Goal: Task Accomplishment & Management: Complete application form

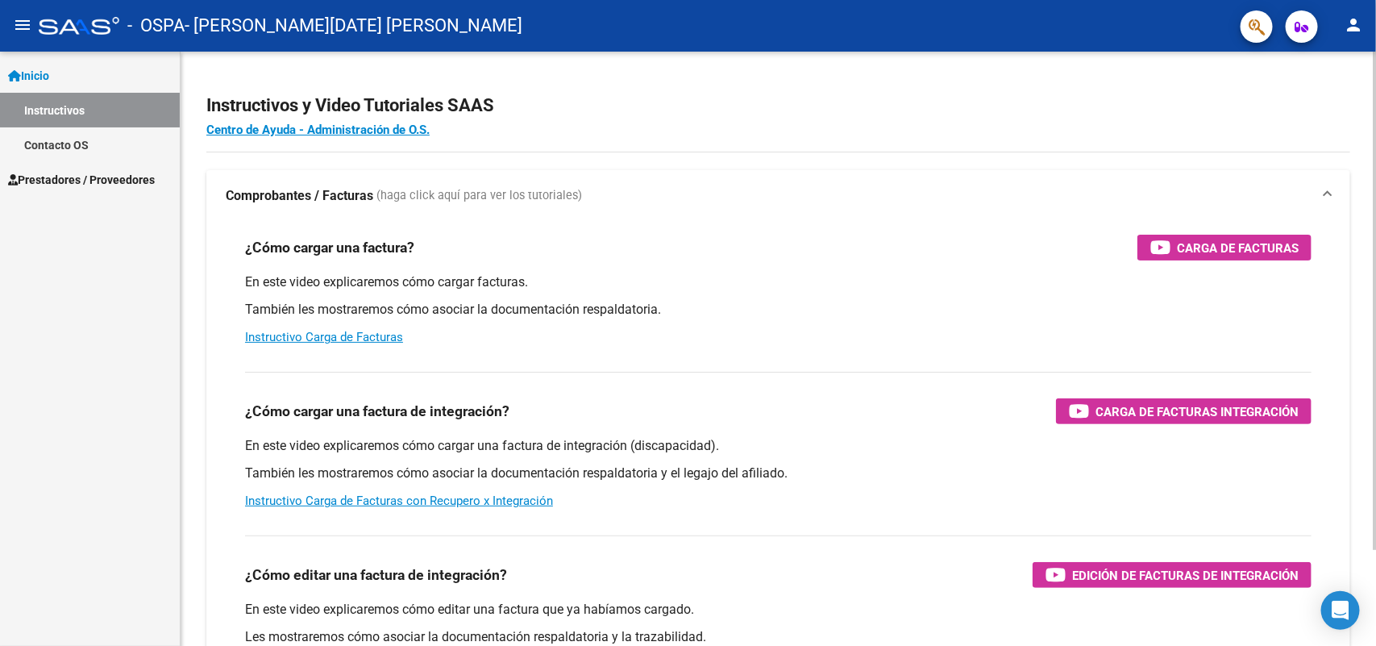
click at [828, 323] on div "En este video explicaremos cómo cargar facturas. También les mostraremos cómo a…" at bounding box center [778, 309] width 1066 height 73
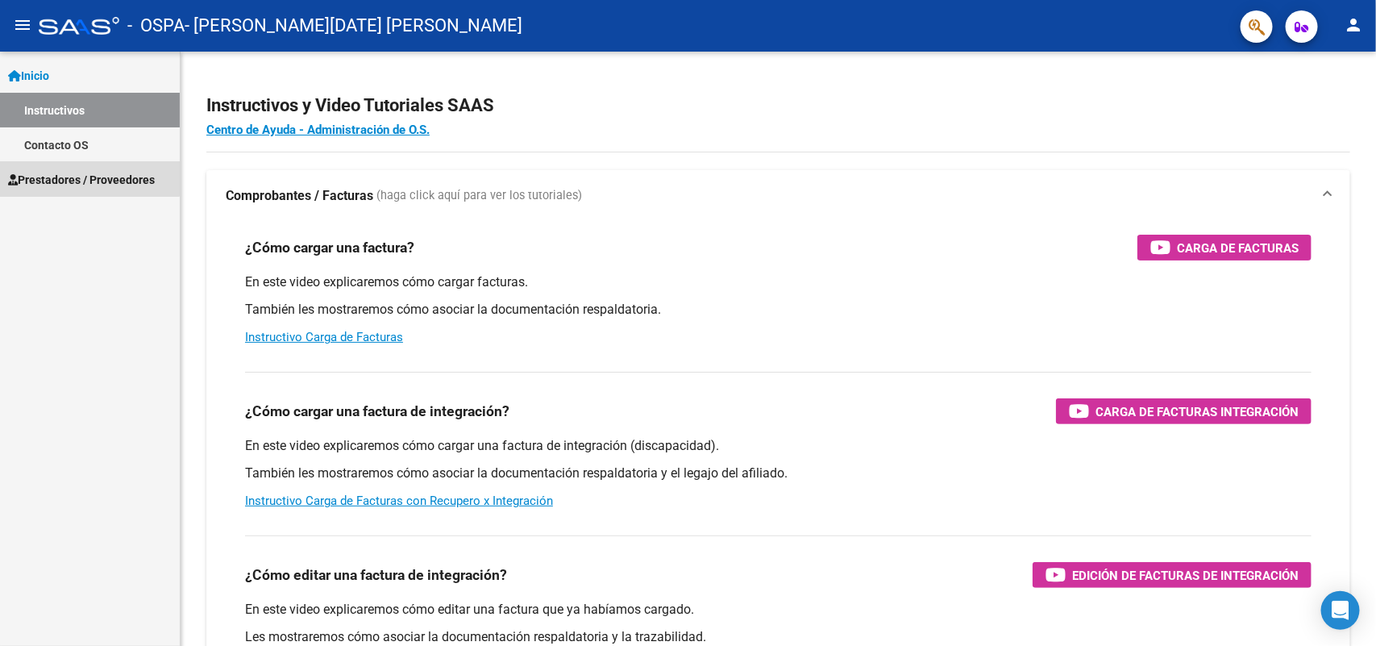
click at [89, 175] on span "Prestadores / Proveedores" at bounding box center [81, 180] width 147 height 18
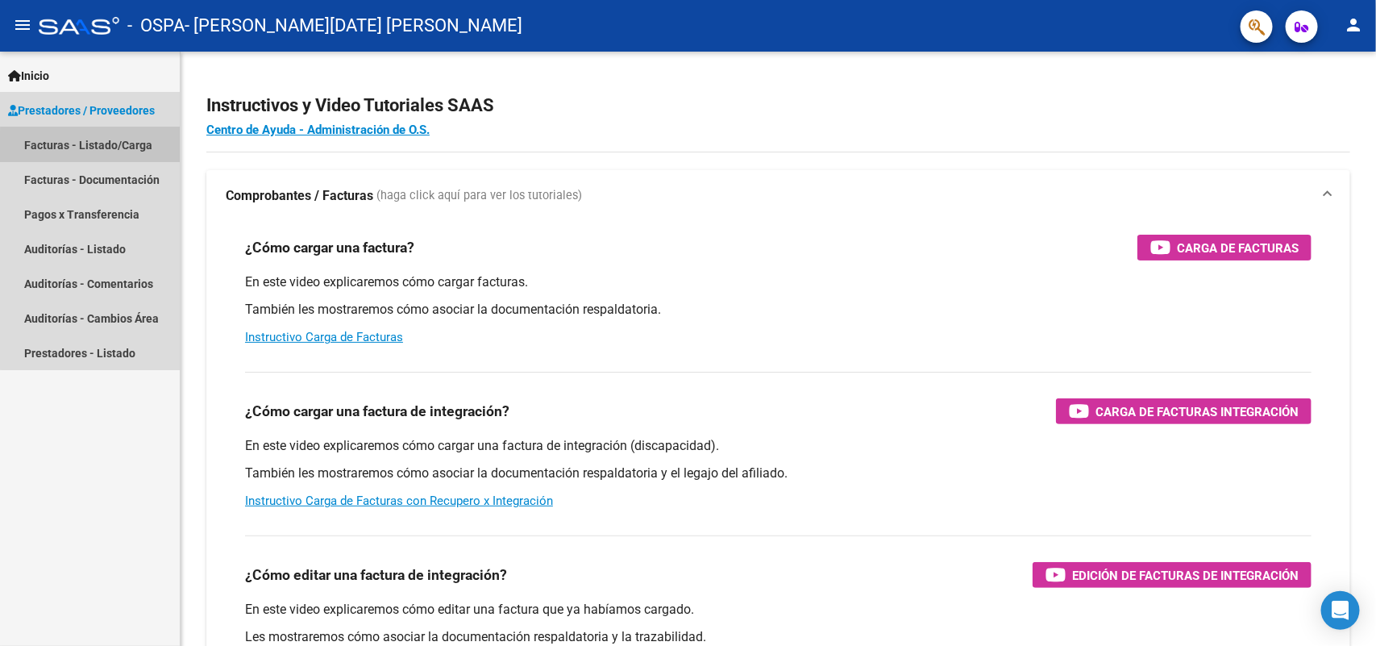
click at [125, 150] on link "Facturas - Listado/Carga" at bounding box center [90, 144] width 180 height 35
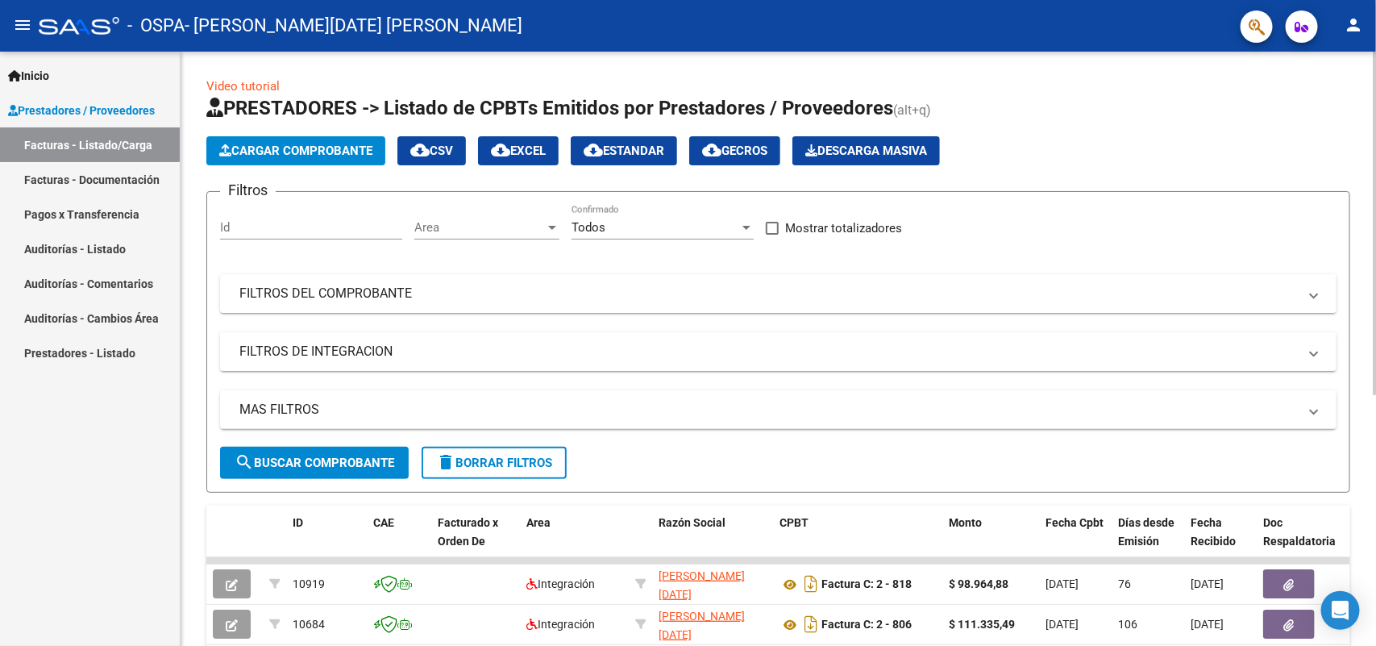
click at [1364, 490] on div "Video tutorial PRESTADORES -> Listado de CPBTs Emitidos por Prestadores / Prove…" at bounding box center [778, 558] width 1195 height 1013
click at [330, 150] on span "Cargar Comprobante" at bounding box center [295, 150] width 153 height 15
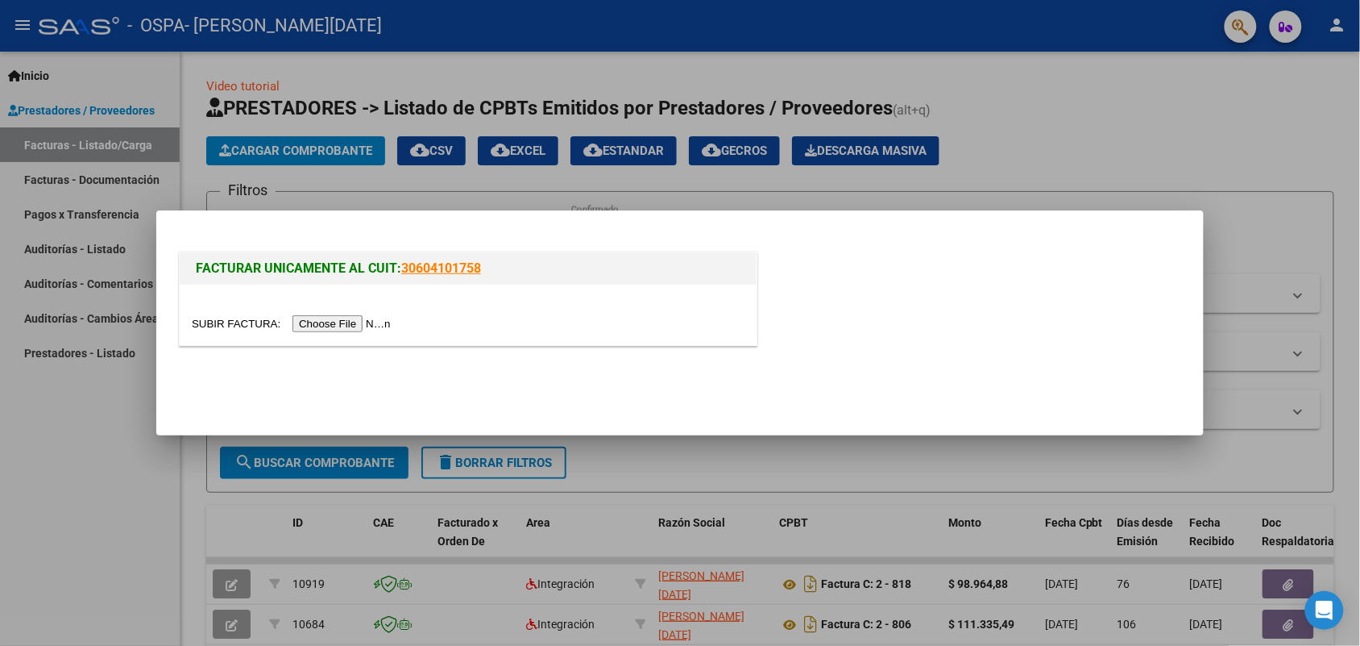
click at [375, 321] on input "file" at bounding box center [294, 323] width 204 height 17
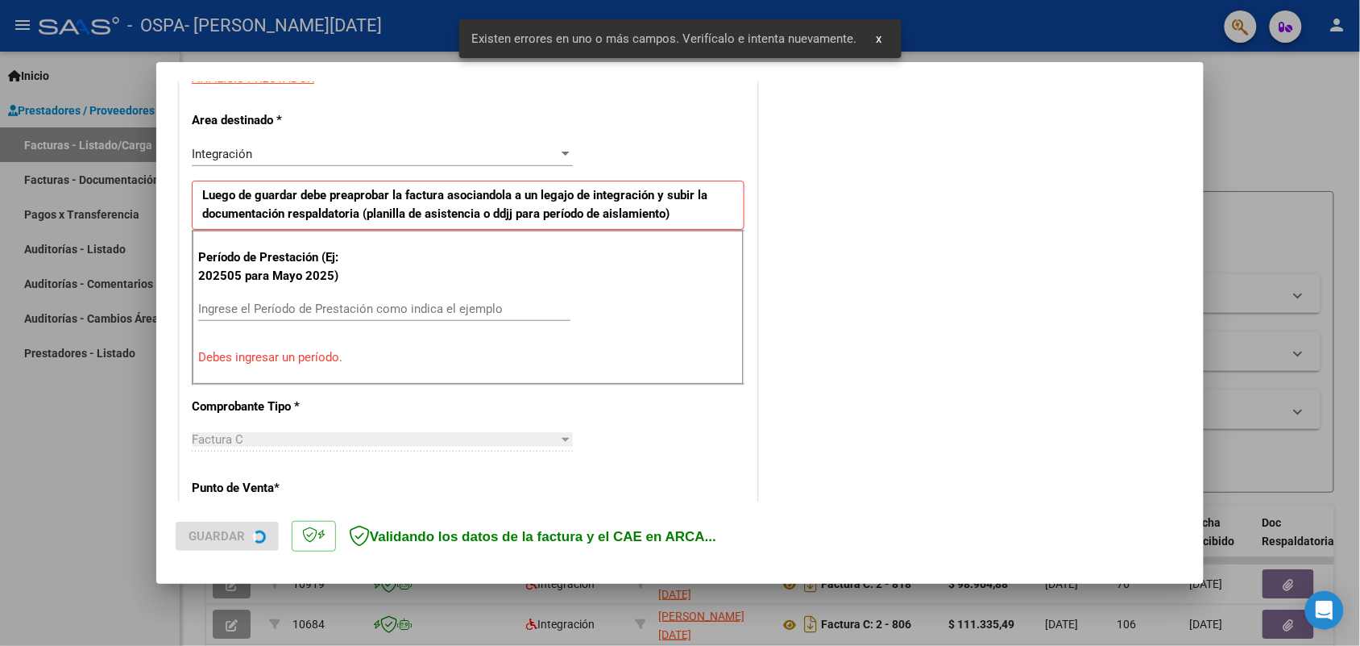
scroll to position [323, 0]
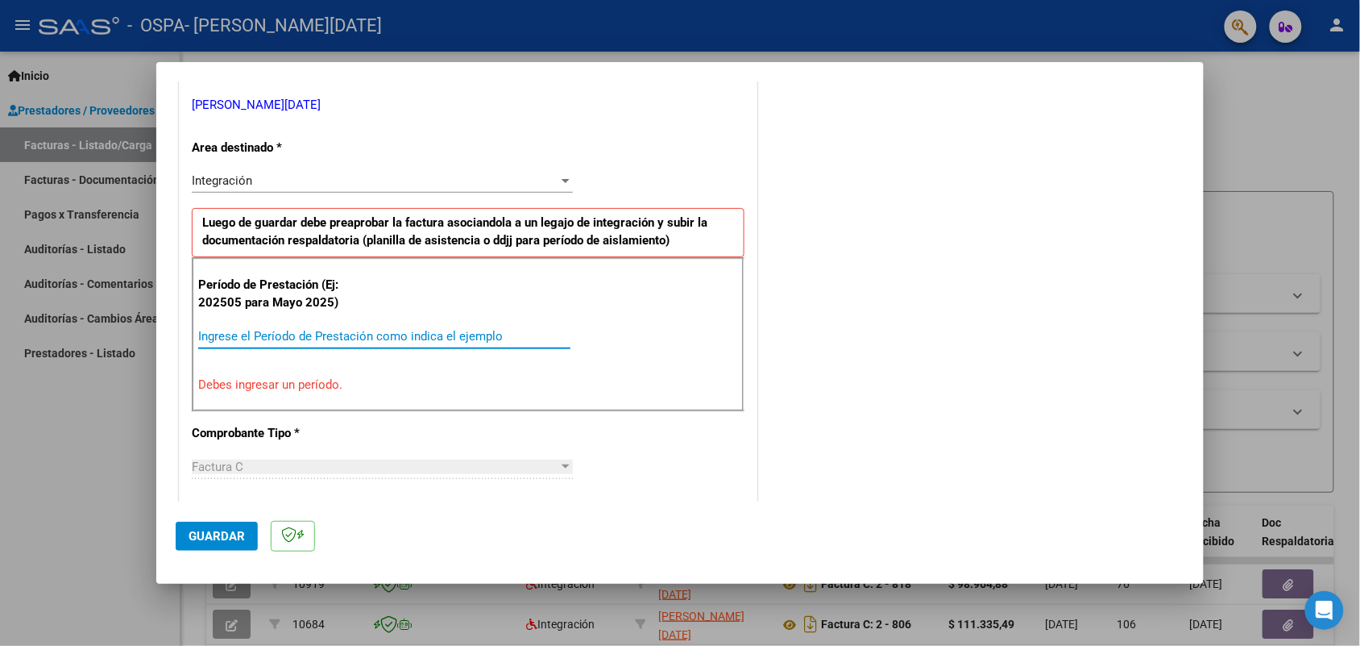
click at [481, 338] on input "Ingrese el Período de Prestación como indica el ejemplo" at bounding box center [384, 336] width 372 height 15
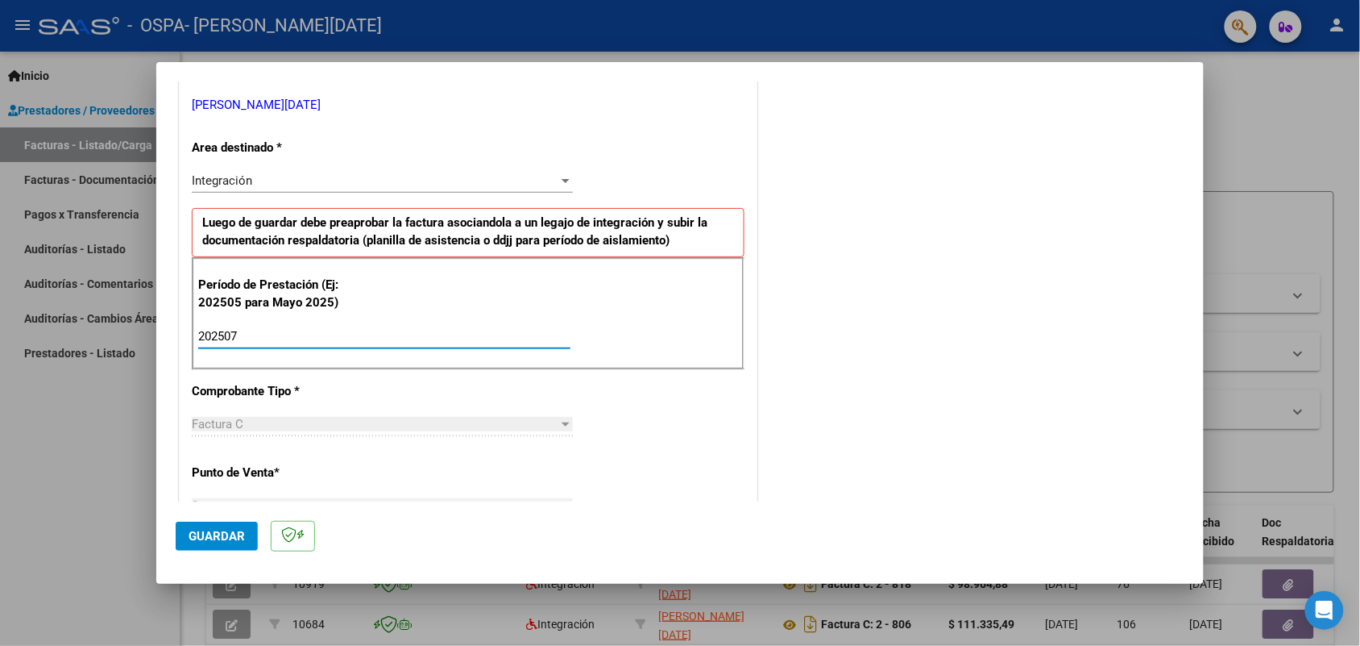
type input "202507"
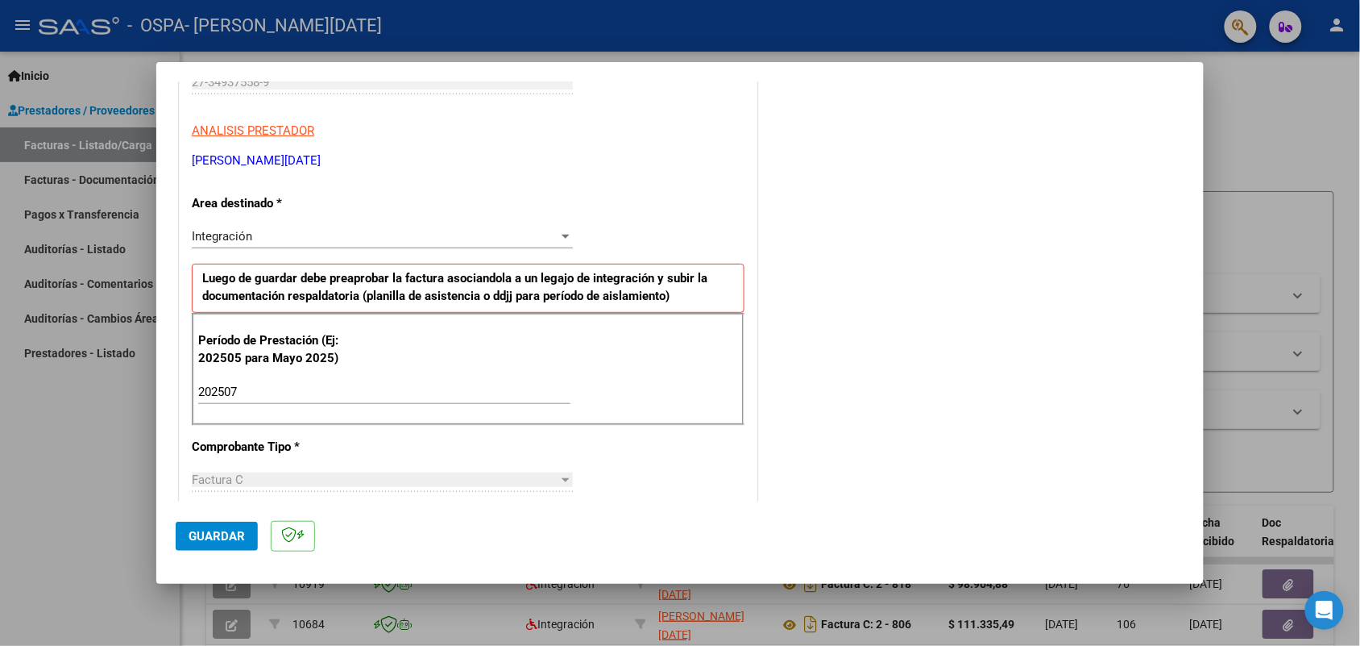
scroll to position [0, 0]
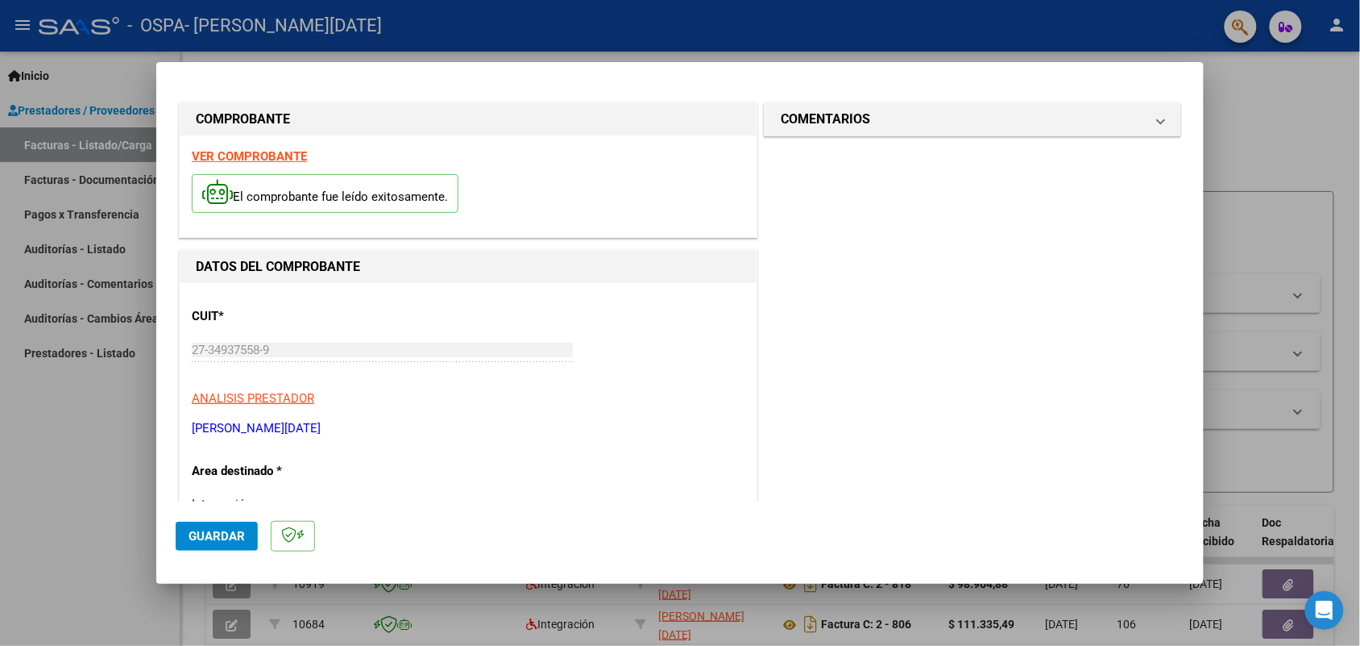
click at [222, 532] on span "Guardar" at bounding box center [217, 536] width 56 height 15
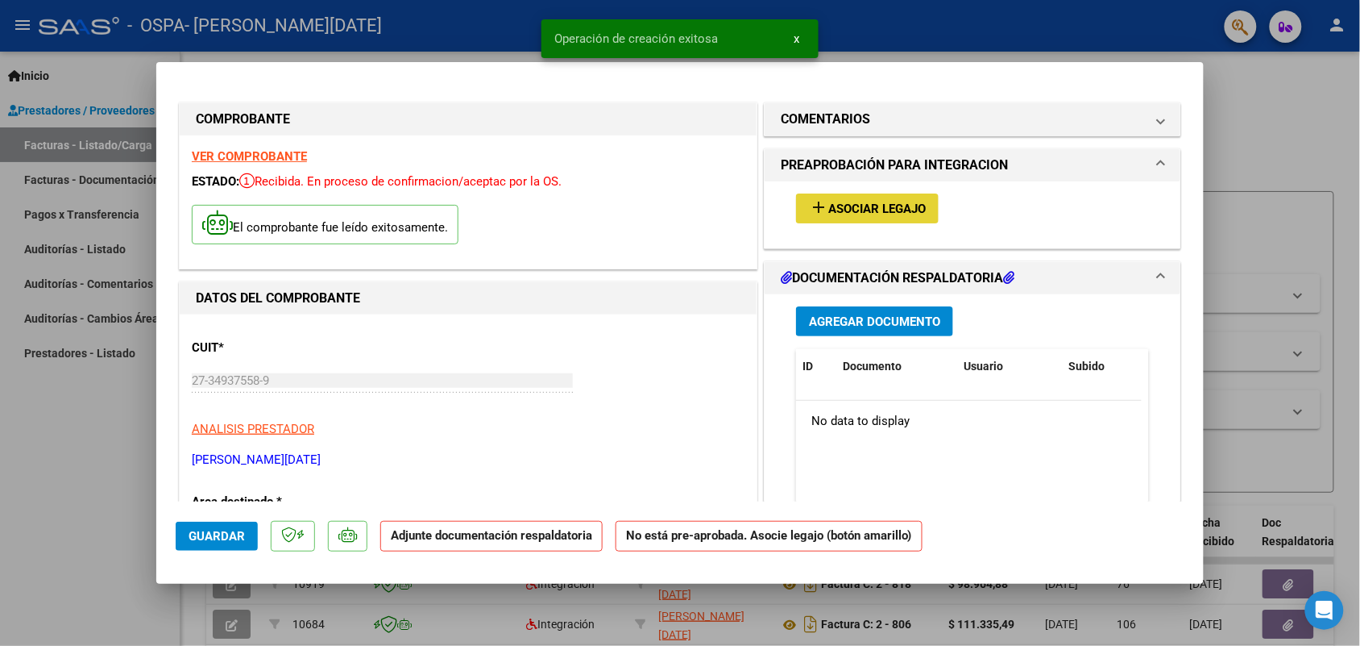
click at [865, 210] on span "Asociar Legajo" at bounding box center [877, 208] width 98 height 15
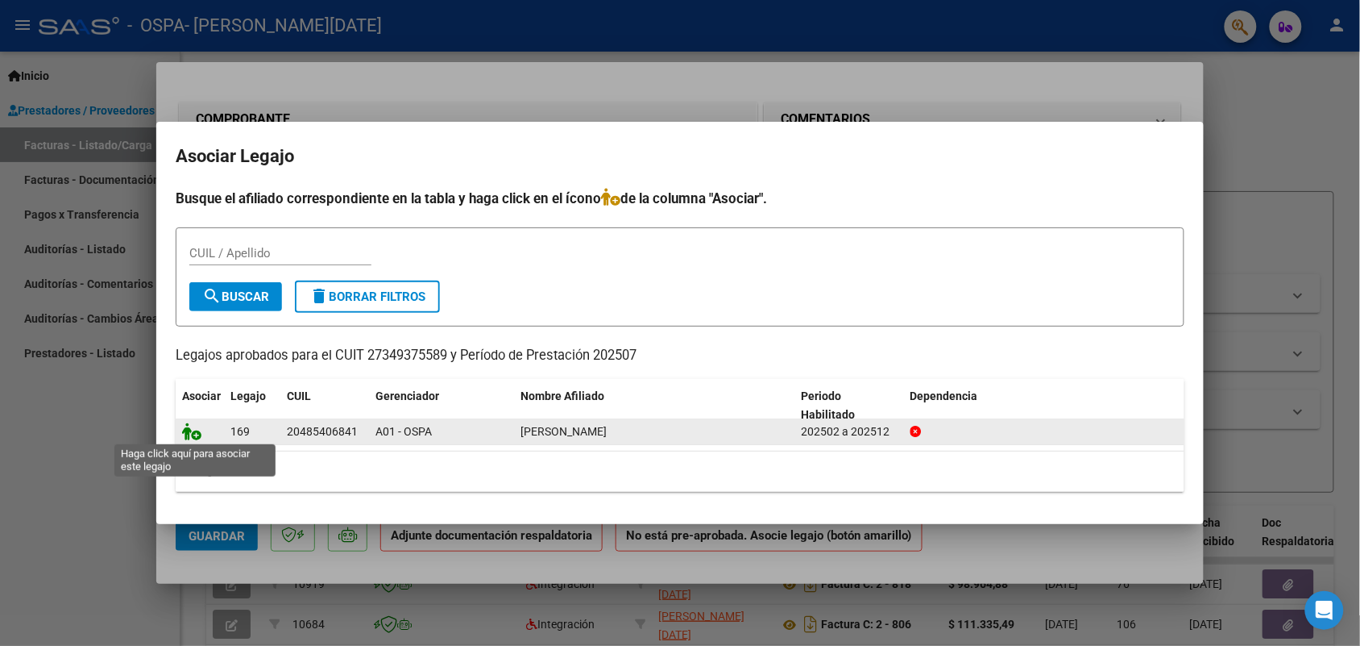
click at [190, 434] on icon at bounding box center [191, 431] width 19 height 18
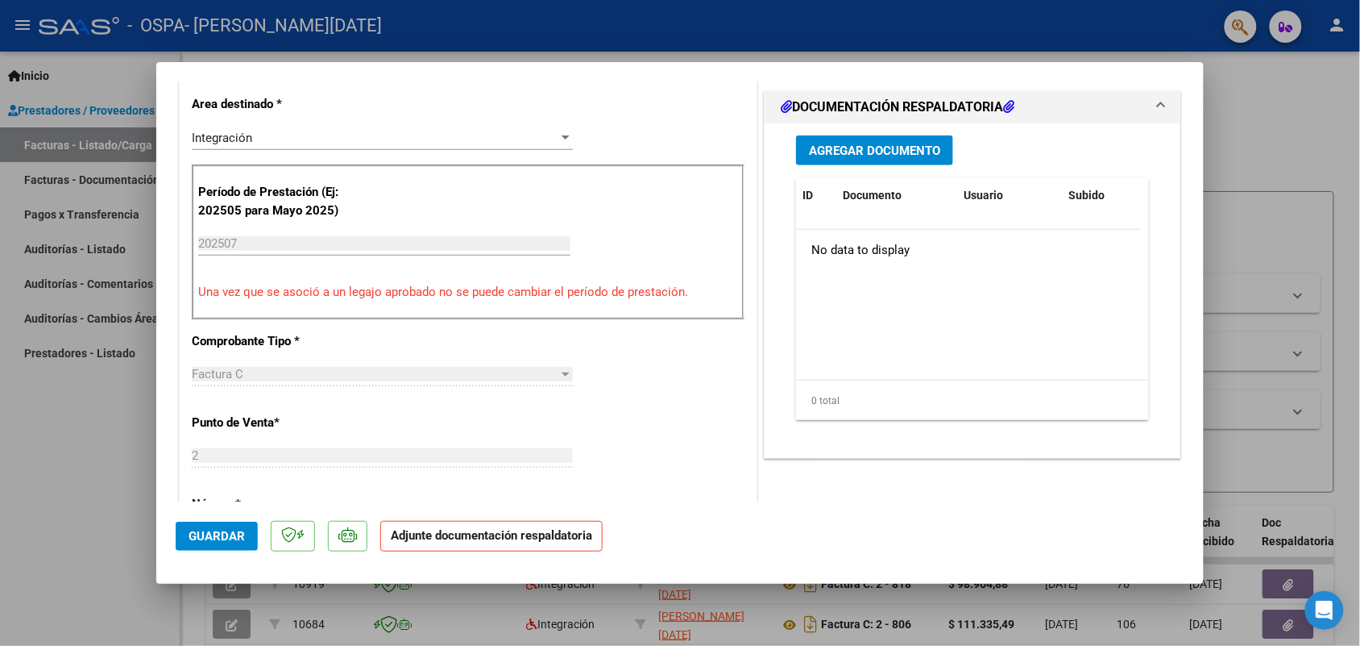
scroll to position [403, 0]
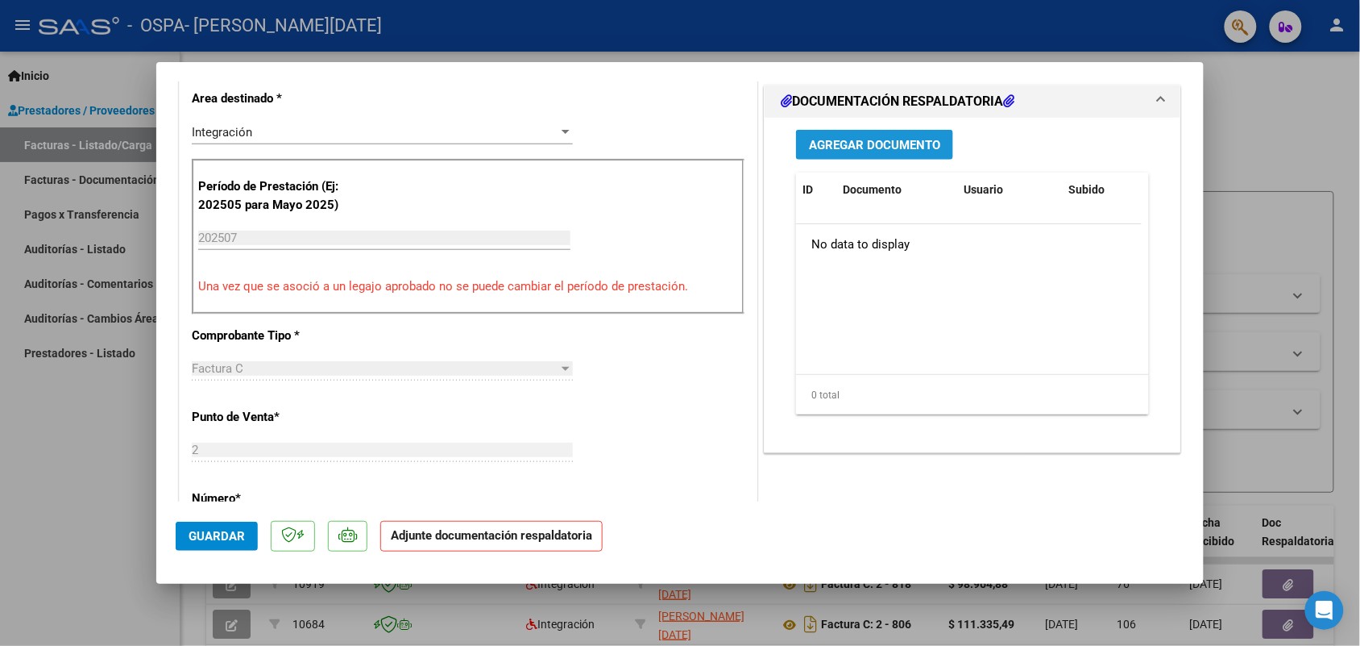
click at [928, 150] on span "Agregar Documento" at bounding box center [874, 145] width 131 height 15
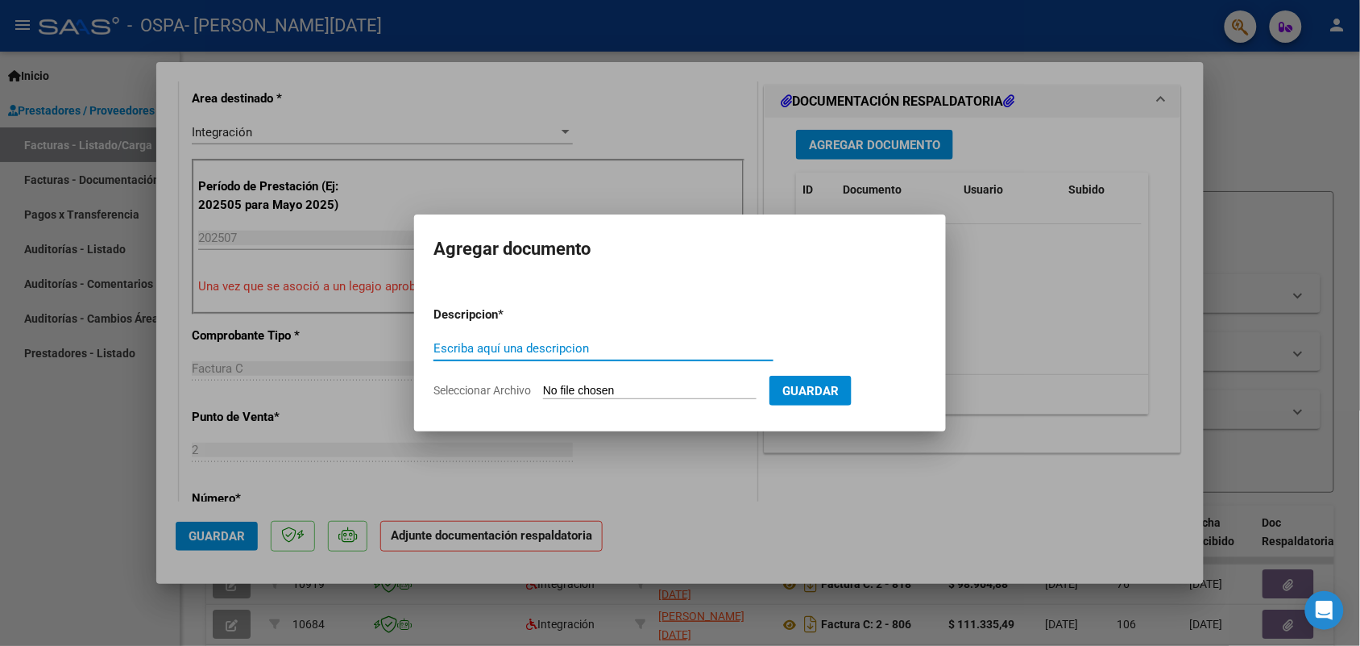
click at [697, 341] on input "Escriba aquí una descripcion" at bounding box center [604, 348] width 340 height 15
click at [678, 388] on input "Seleccionar Archivo" at bounding box center [650, 391] width 214 height 15
type input "C:\fakepath\Bustos Julio.pdf"
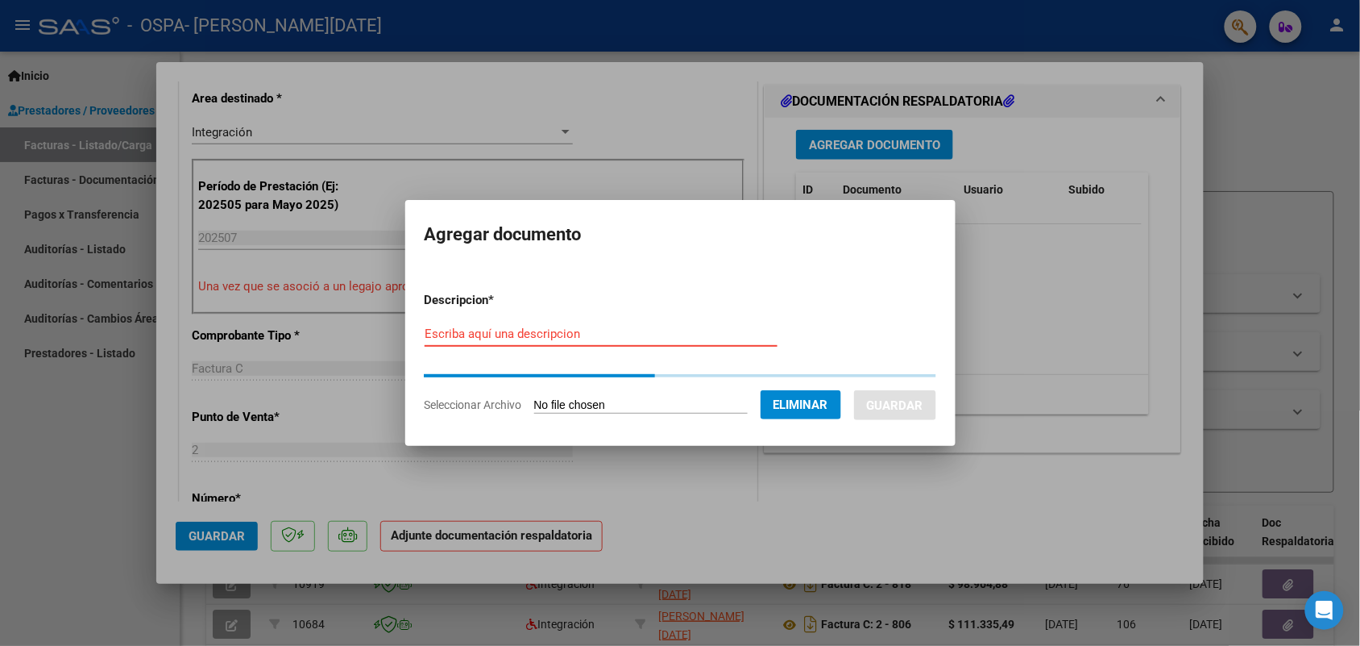
click at [542, 335] on input "Escriba aquí una descripcion" at bounding box center [601, 333] width 353 height 15
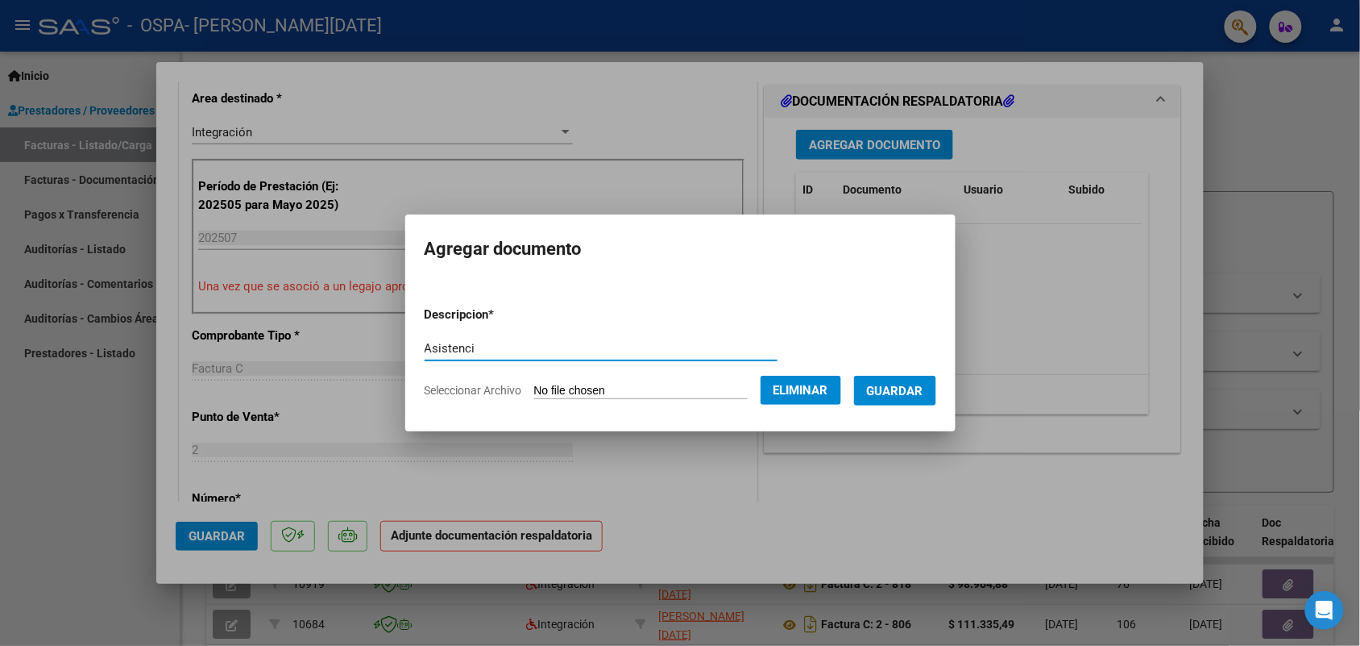
click at [560, 347] on input "Asistenci" at bounding box center [601, 348] width 353 height 15
type input "Asistencia"
click at [936, 391] on button "Guardar" at bounding box center [895, 391] width 82 height 30
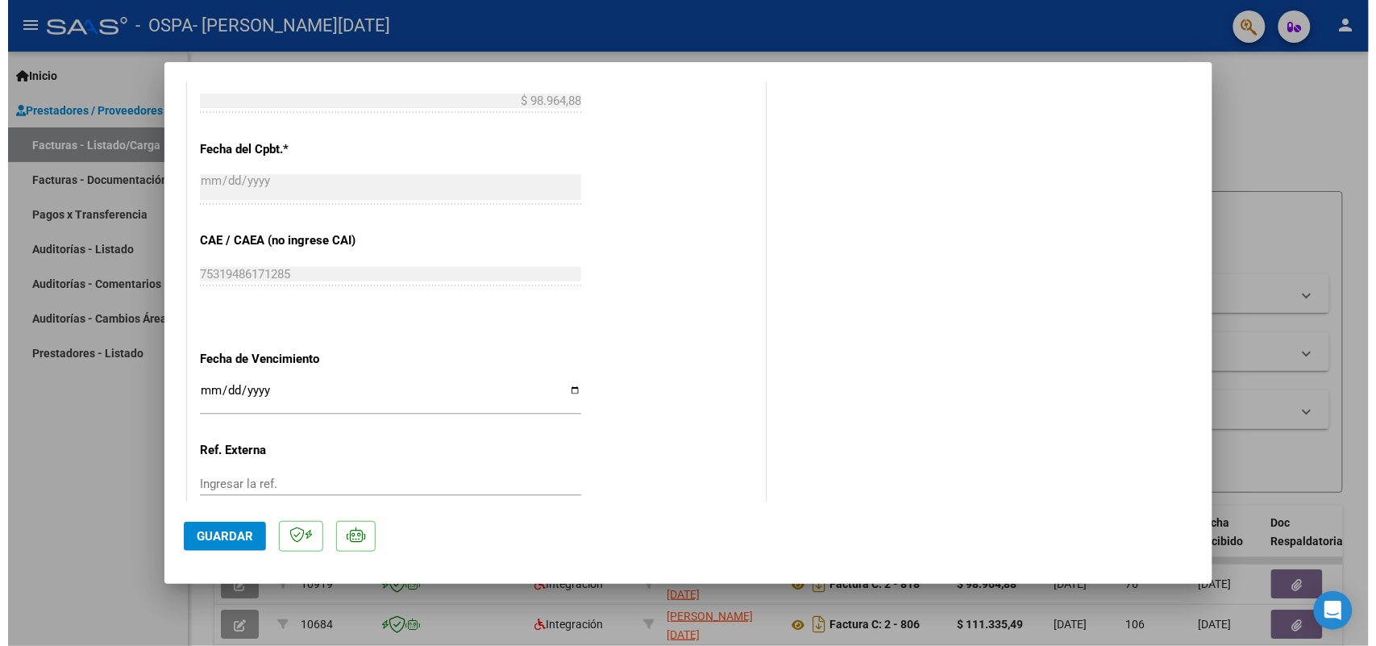
scroll to position [1024, 0]
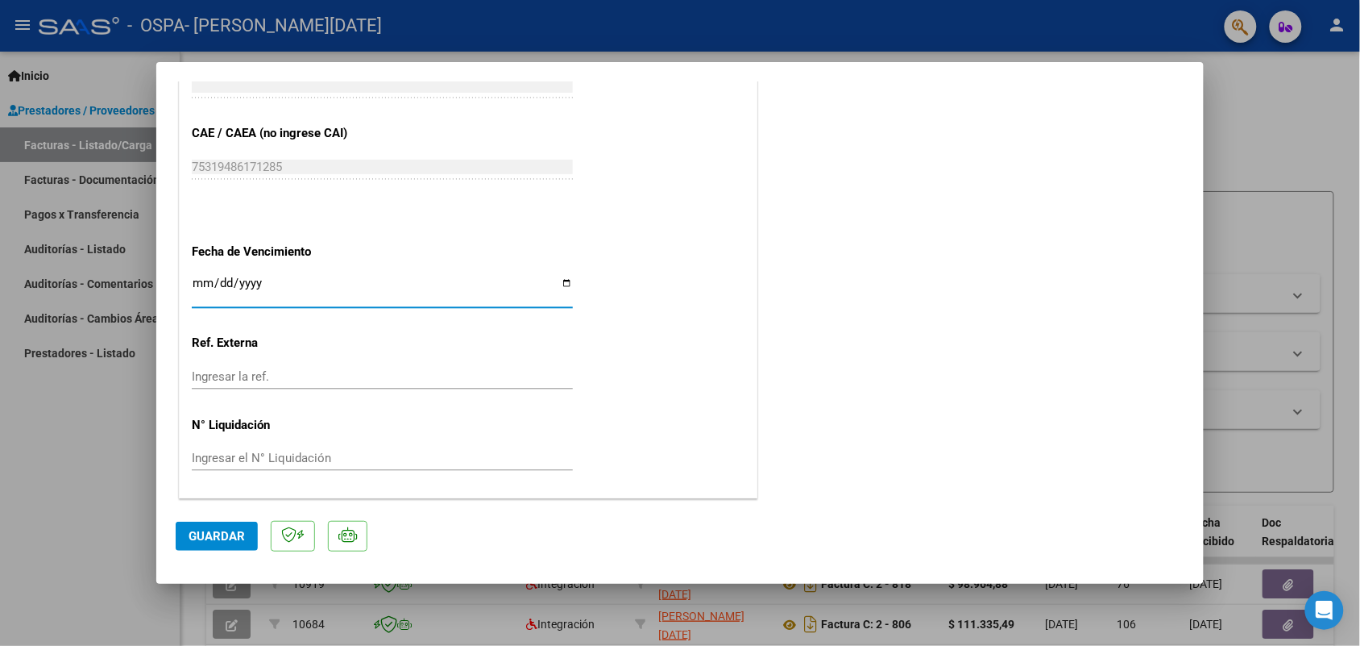
click at [554, 282] on input "Ingresar la fecha" at bounding box center [382, 289] width 381 height 26
type input "2025-09-11"
click at [232, 530] on span "Guardar" at bounding box center [217, 536] width 56 height 15
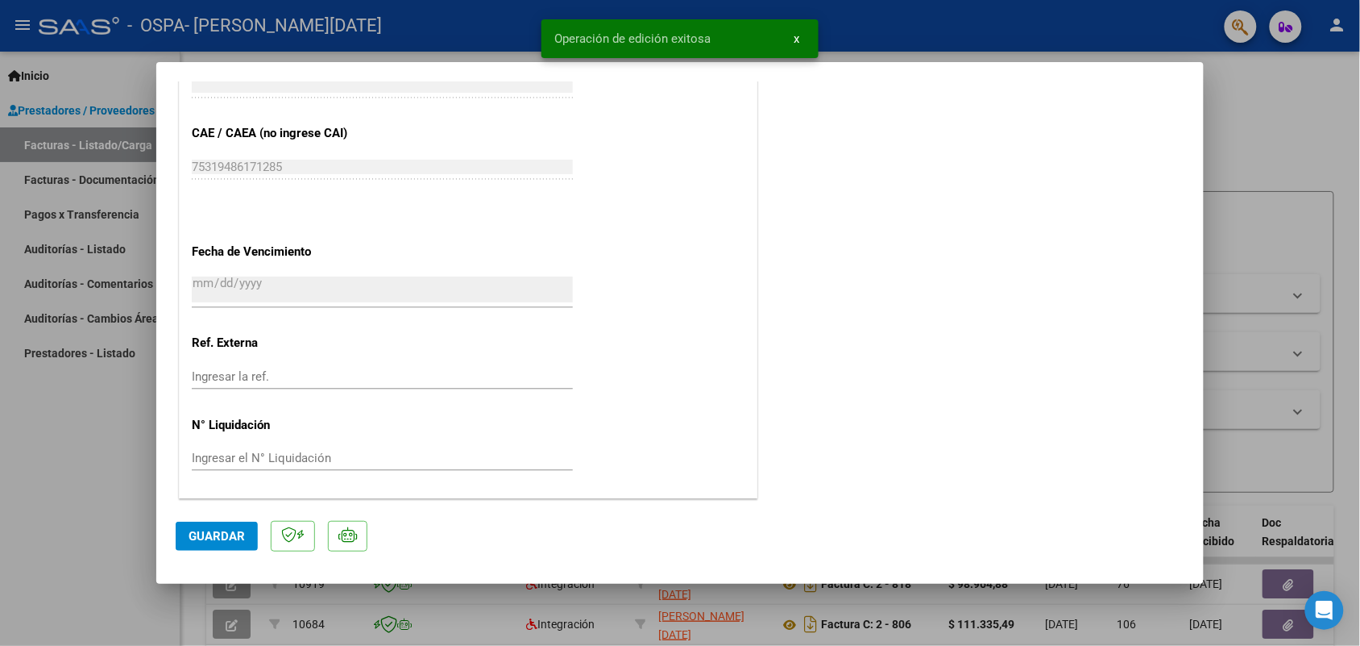
click at [1314, 107] on div at bounding box center [680, 323] width 1360 height 646
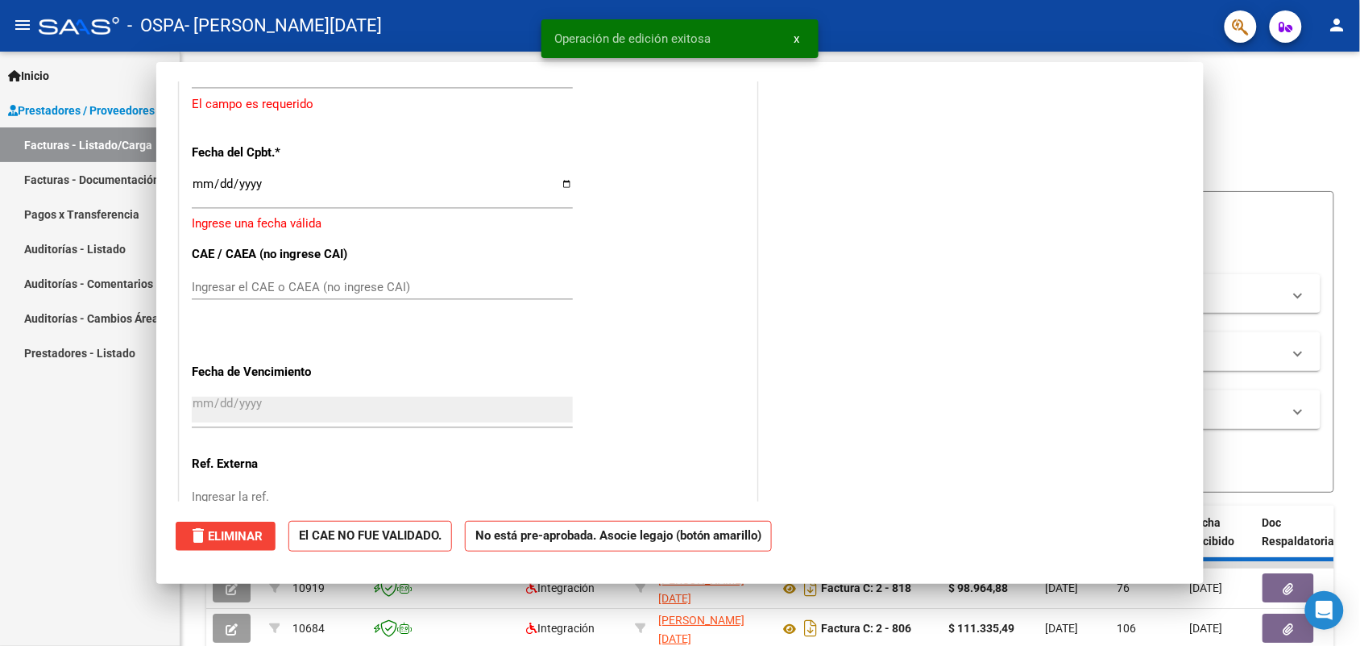
scroll to position [0, 0]
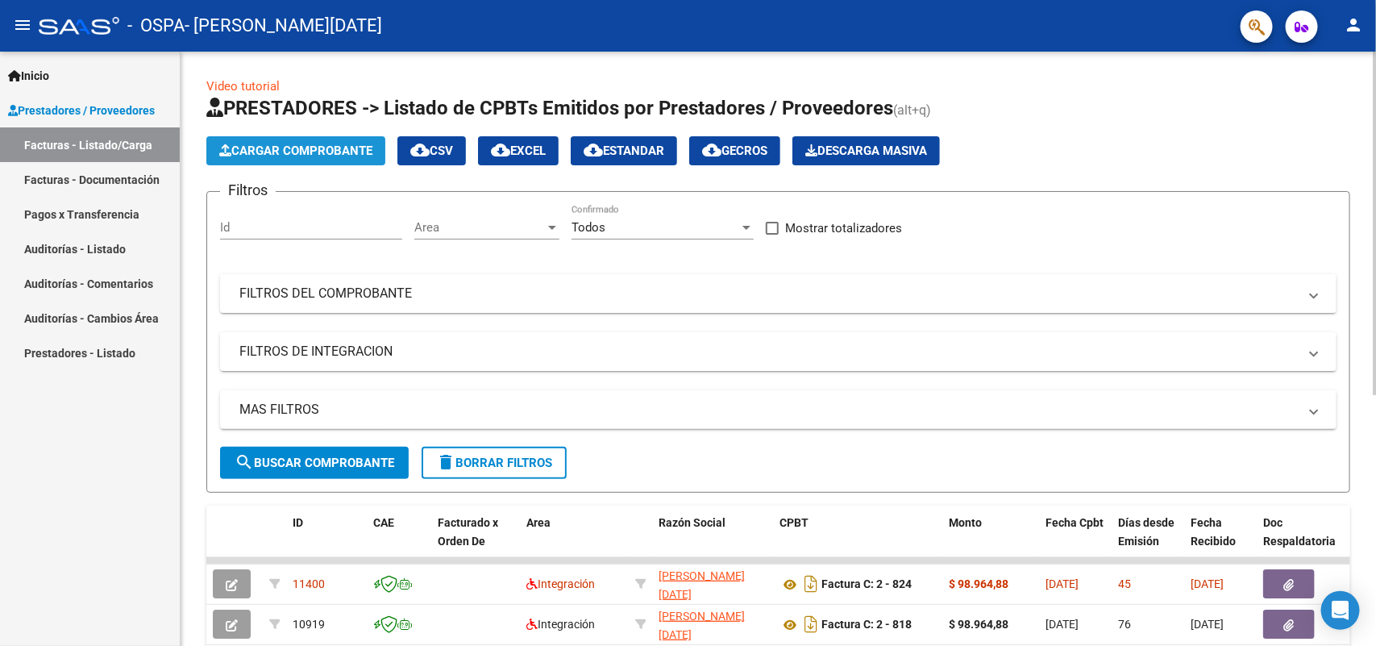
click at [251, 150] on span "Cargar Comprobante" at bounding box center [295, 150] width 153 height 15
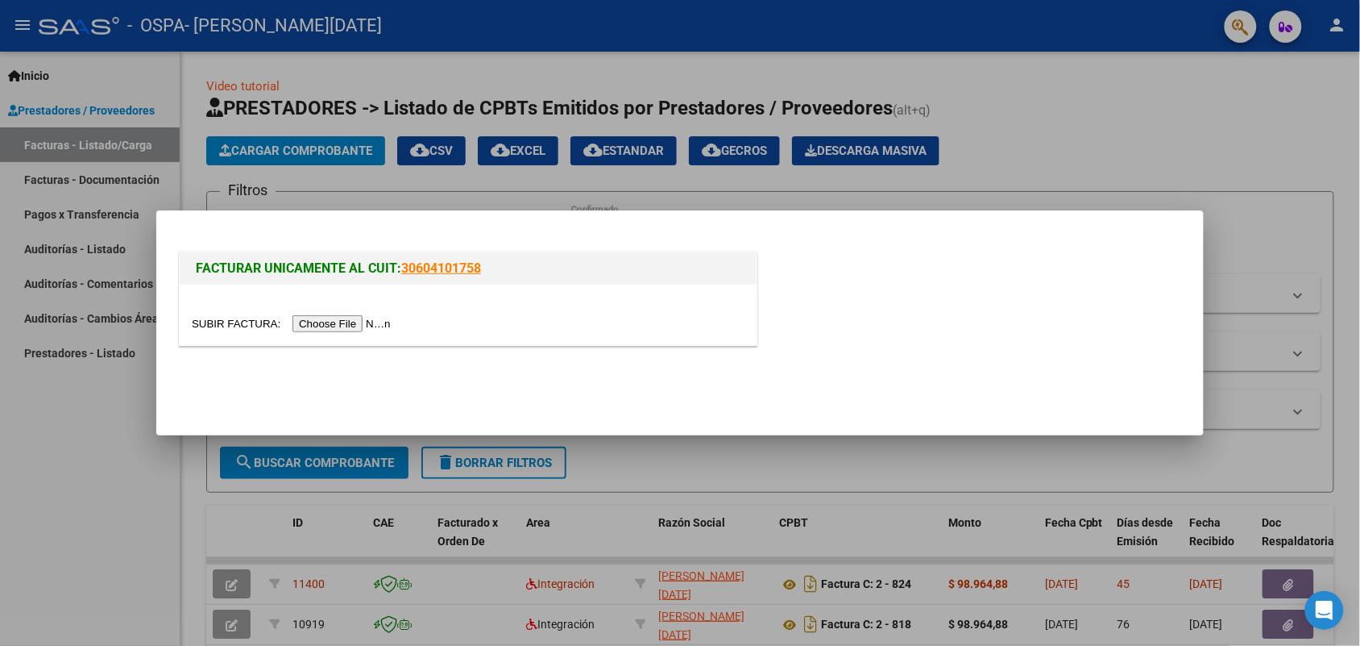
click at [333, 321] on input "file" at bounding box center [294, 323] width 204 height 17
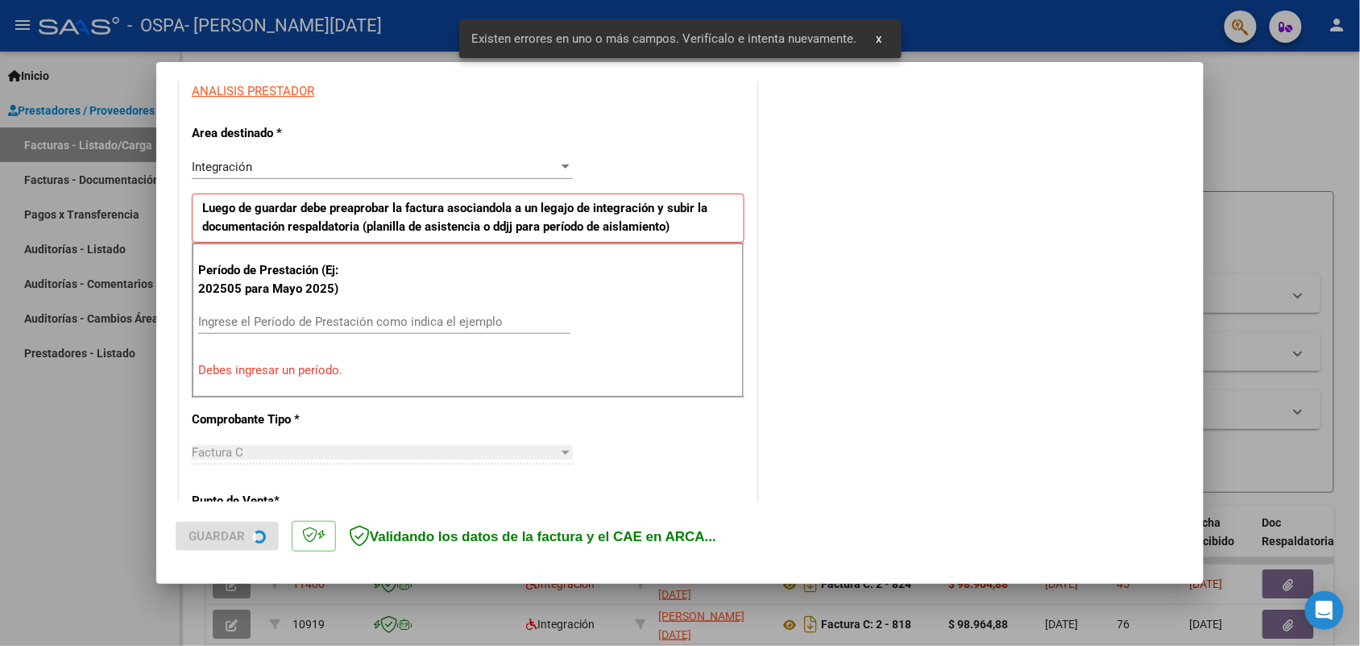
scroll to position [323, 0]
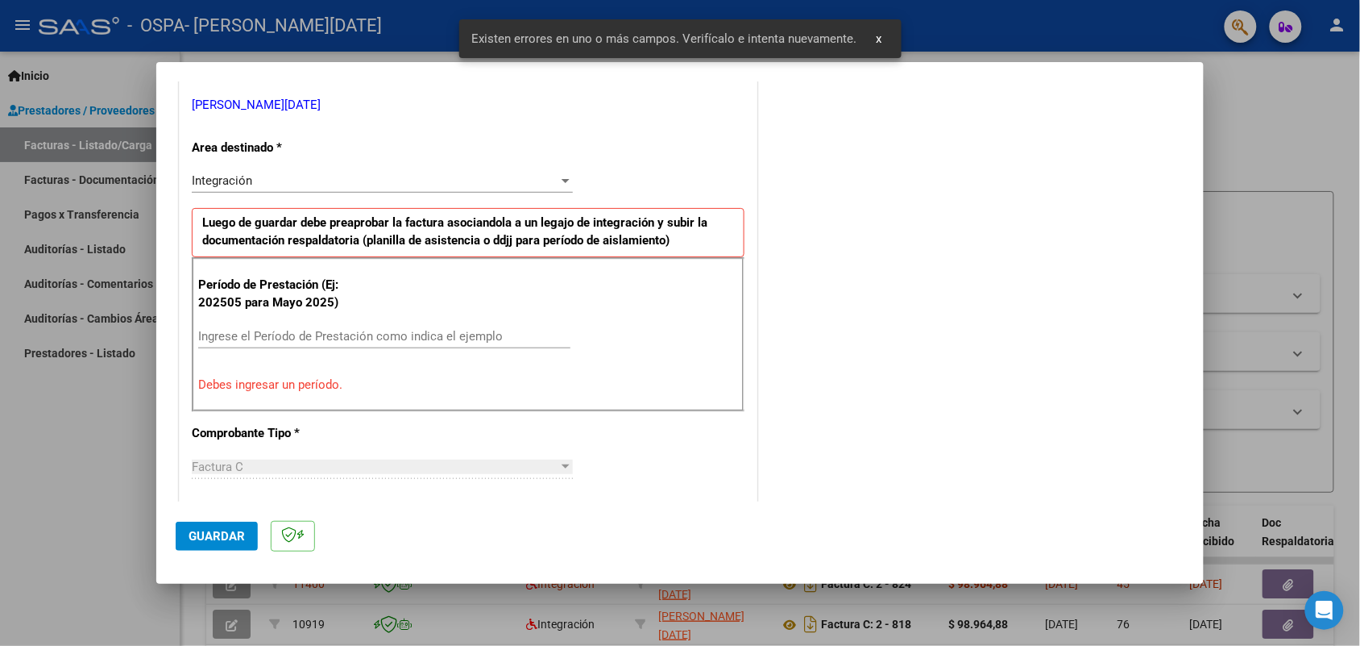
click at [417, 342] on input "Ingrese el Período de Prestación como indica el ejemplo" at bounding box center [384, 336] width 372 height 15
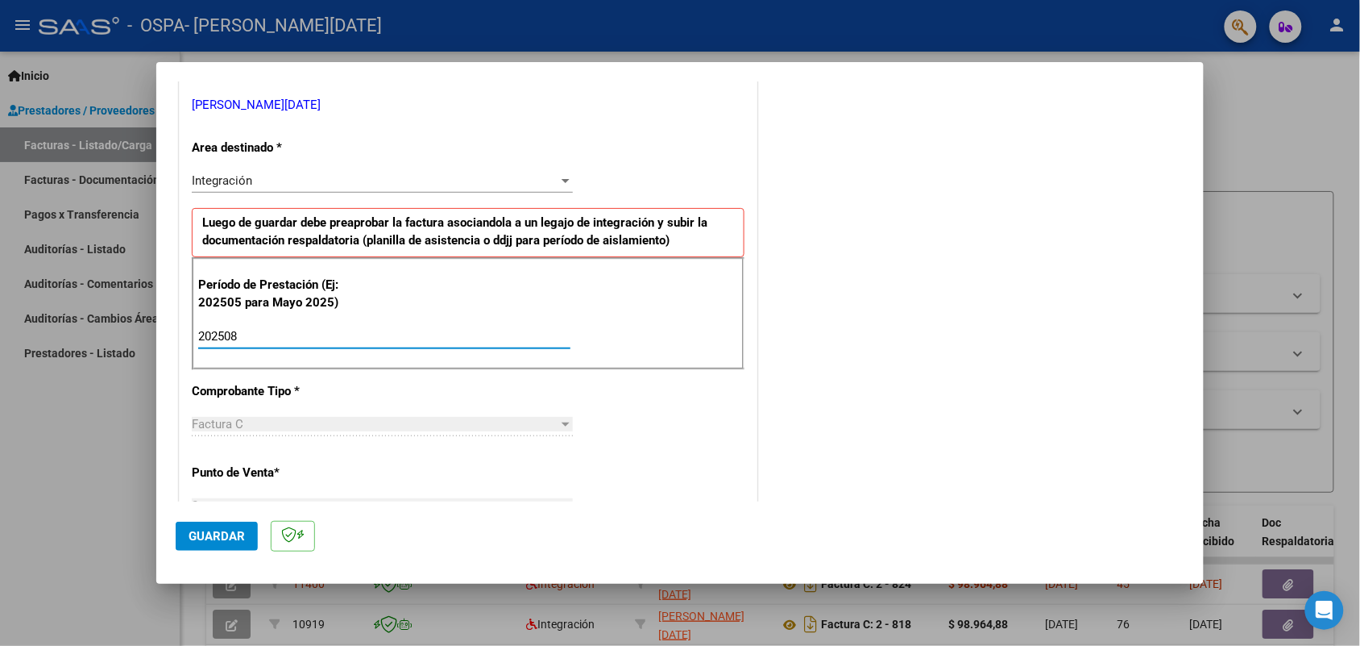
type input "202508"
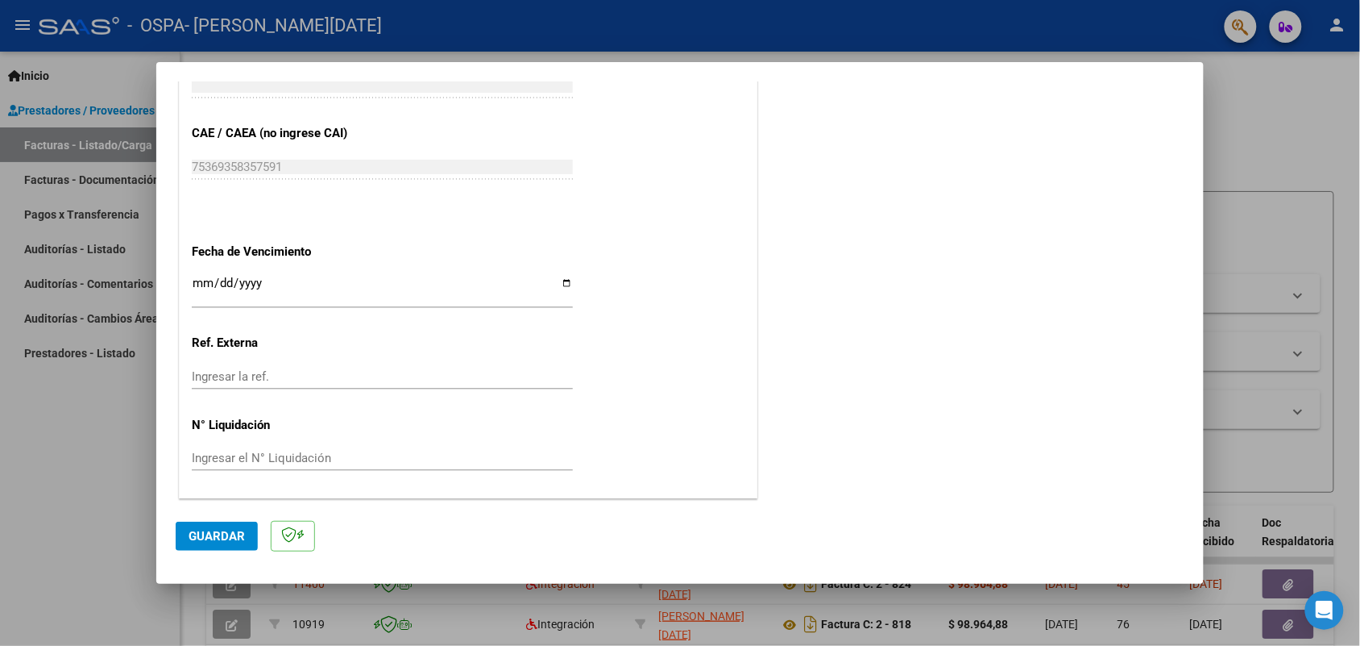
scroll to position [1001, 0]
click at [562, 282] on input "Ingresar la fecha" at bounding box center [382, 289] width 381 height 26
type input "2025-09-11"
click at [238, 538] on span "Guardar" at bounding box center [217, 536] width 56 height 15
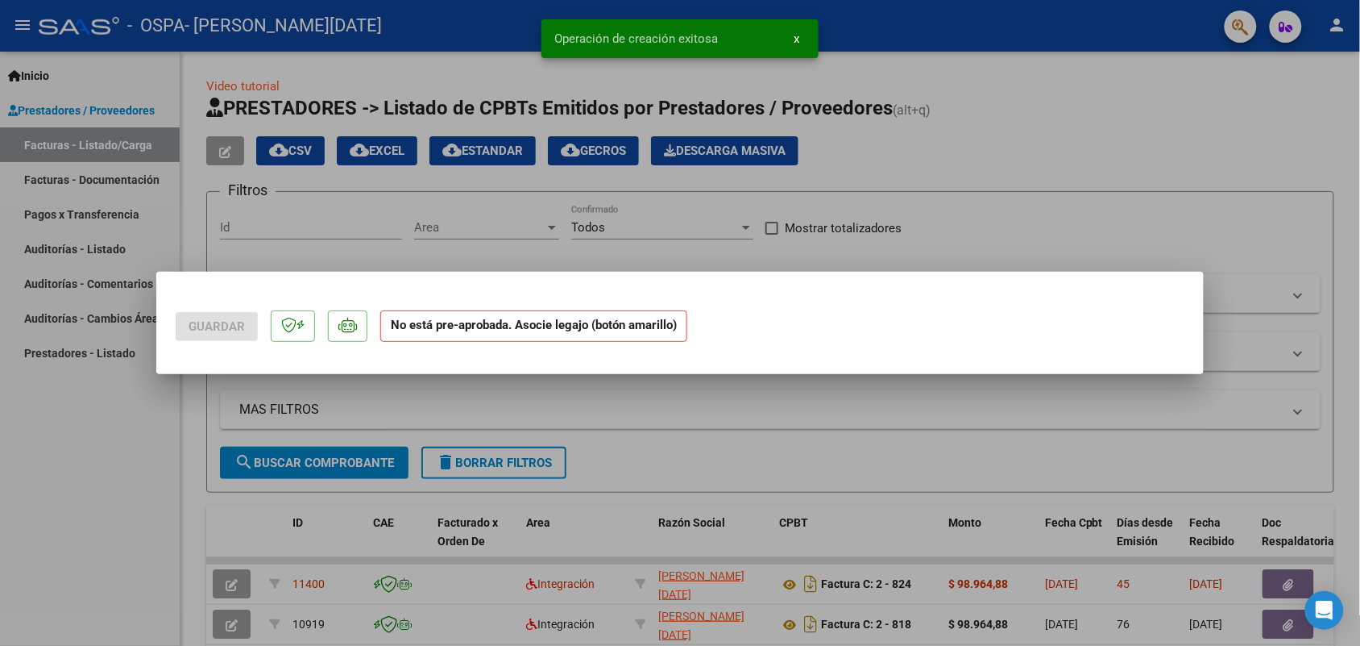
scroll to position [0, 0]
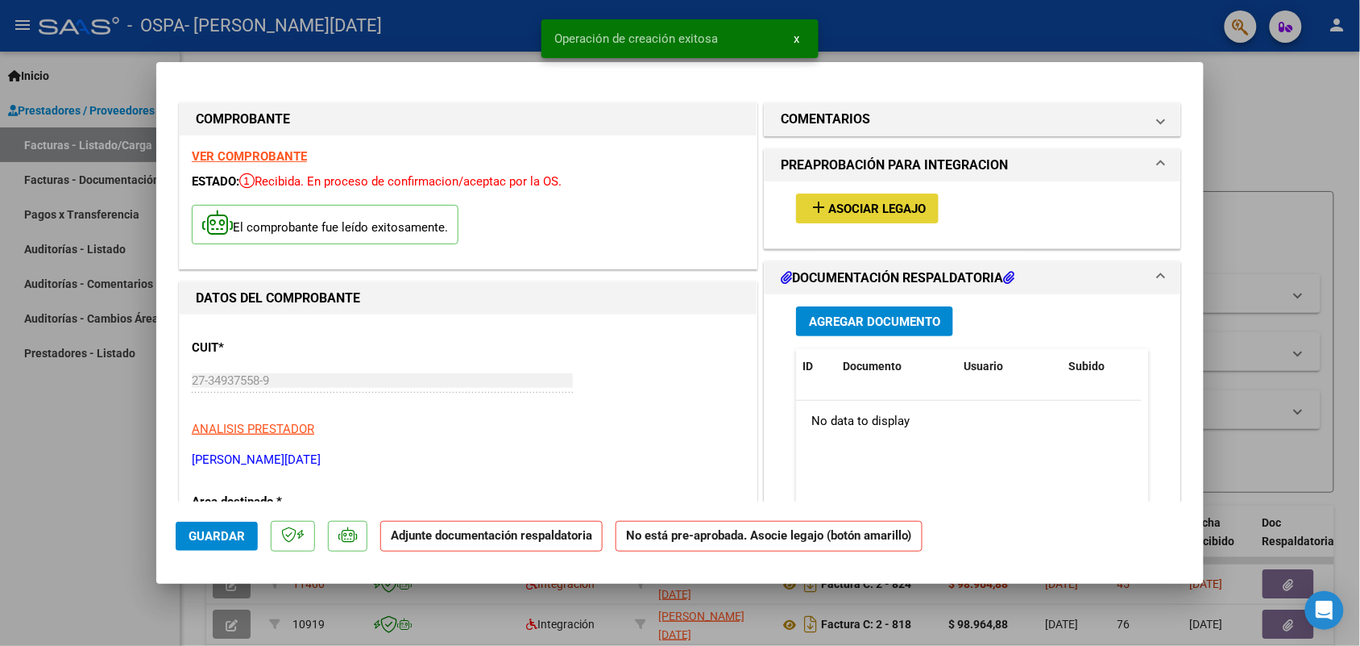
click at [810, 212] on mat-icon "add" at bounding box center [818, 206] width 19 height 19
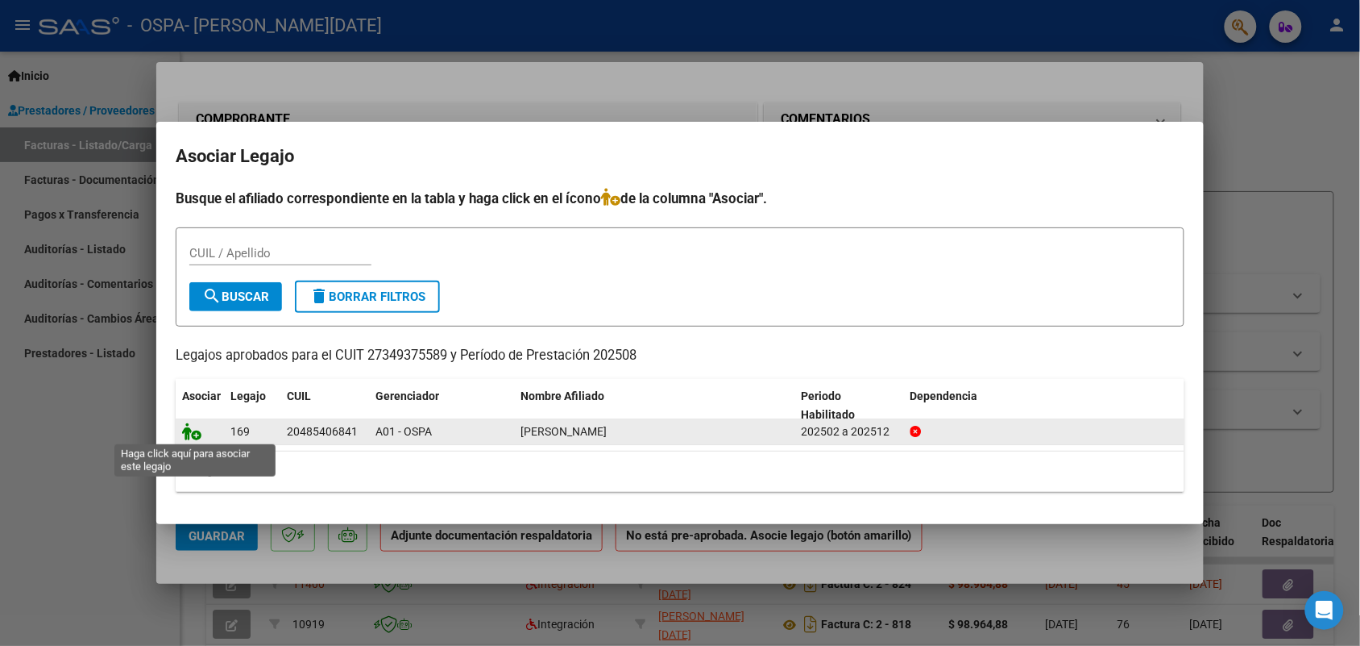
click at [191, 431] on icon at bounding box center [191, 431] width 19 height 18
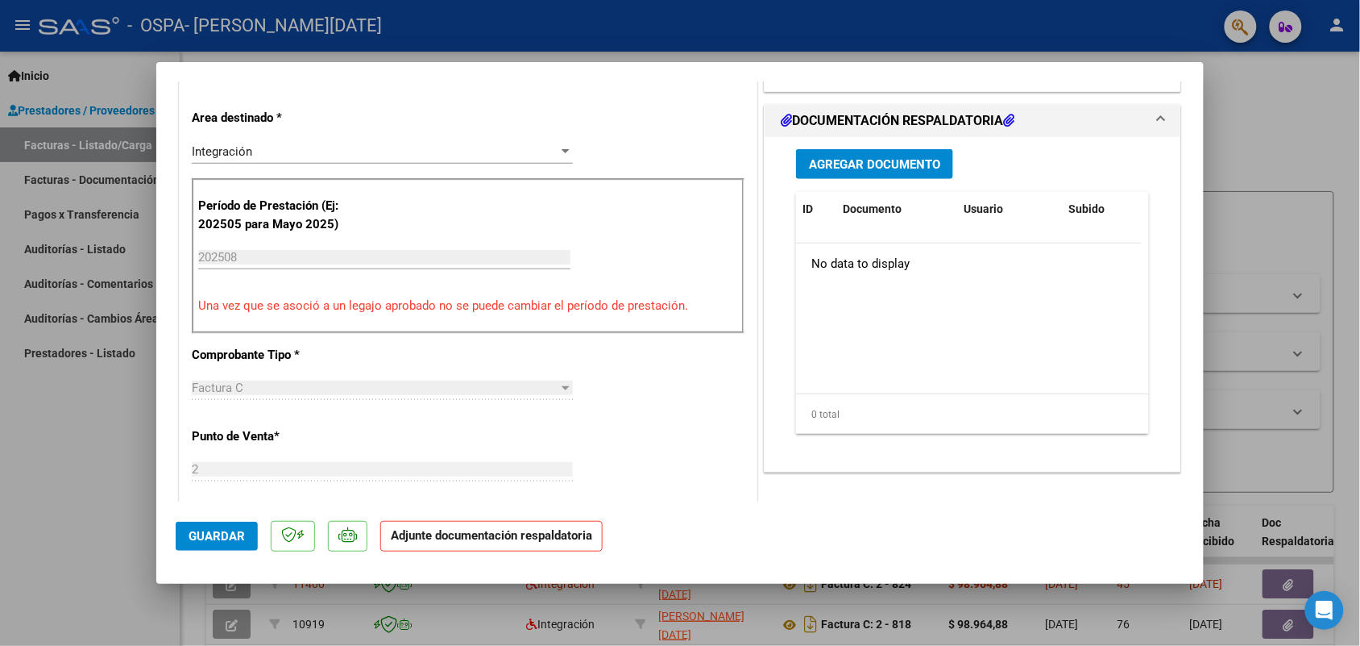
scroll to position [403, 0]
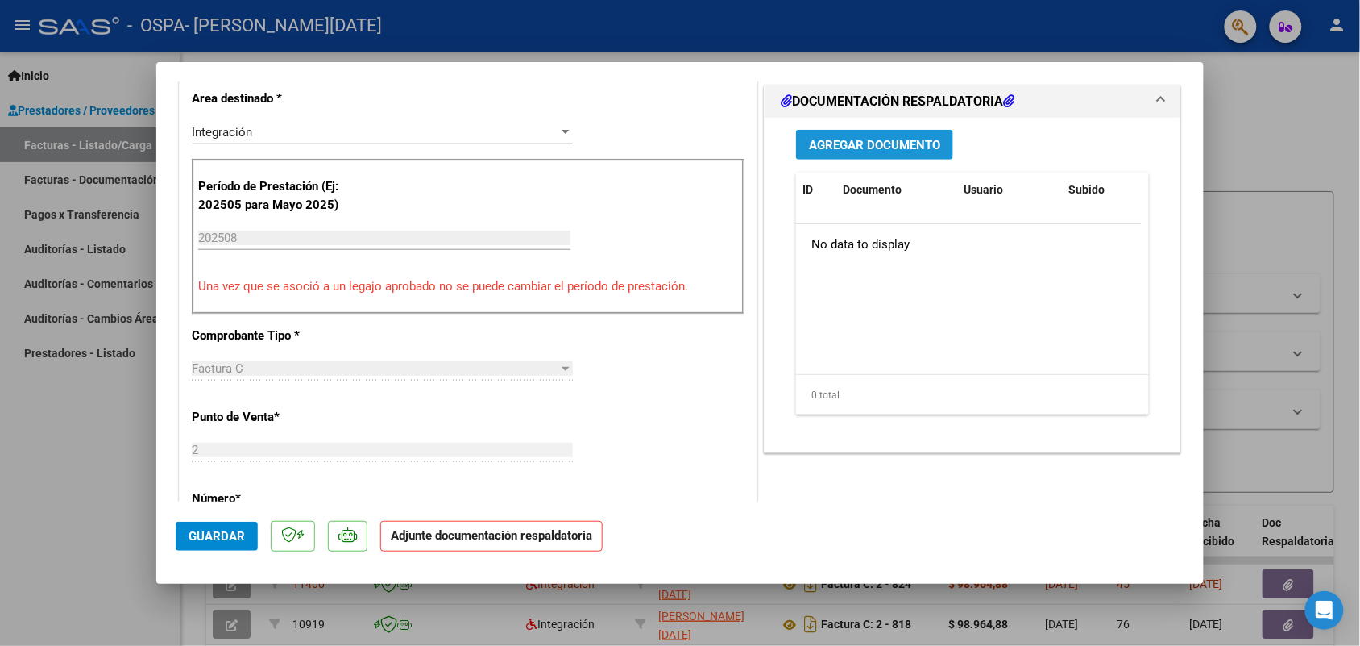
click at [919, 139] on span "Agregar Documento" at bounding box center [874, 145] width 131 height 15
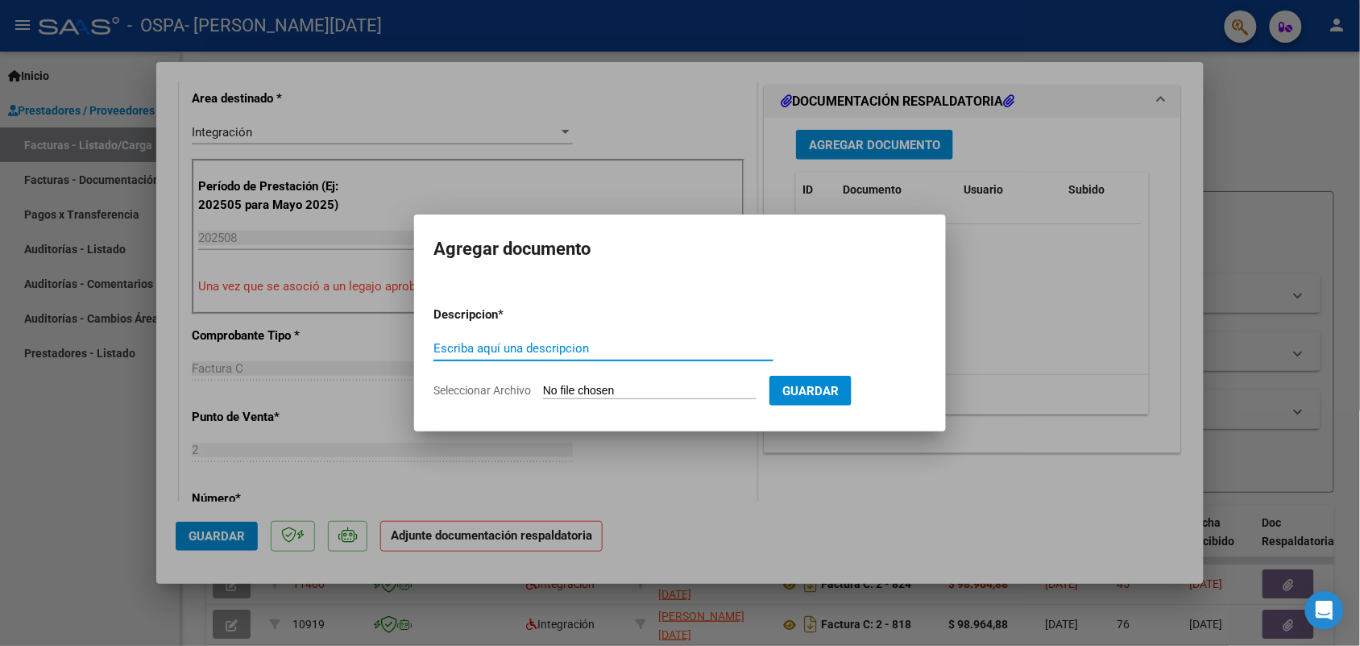
click at [738, 385] on input "Seleccionar Archivo" at bounding box center [650, 391] width 214 height 15
type input "C:\fakepath\Bustos Agosto.pdf"
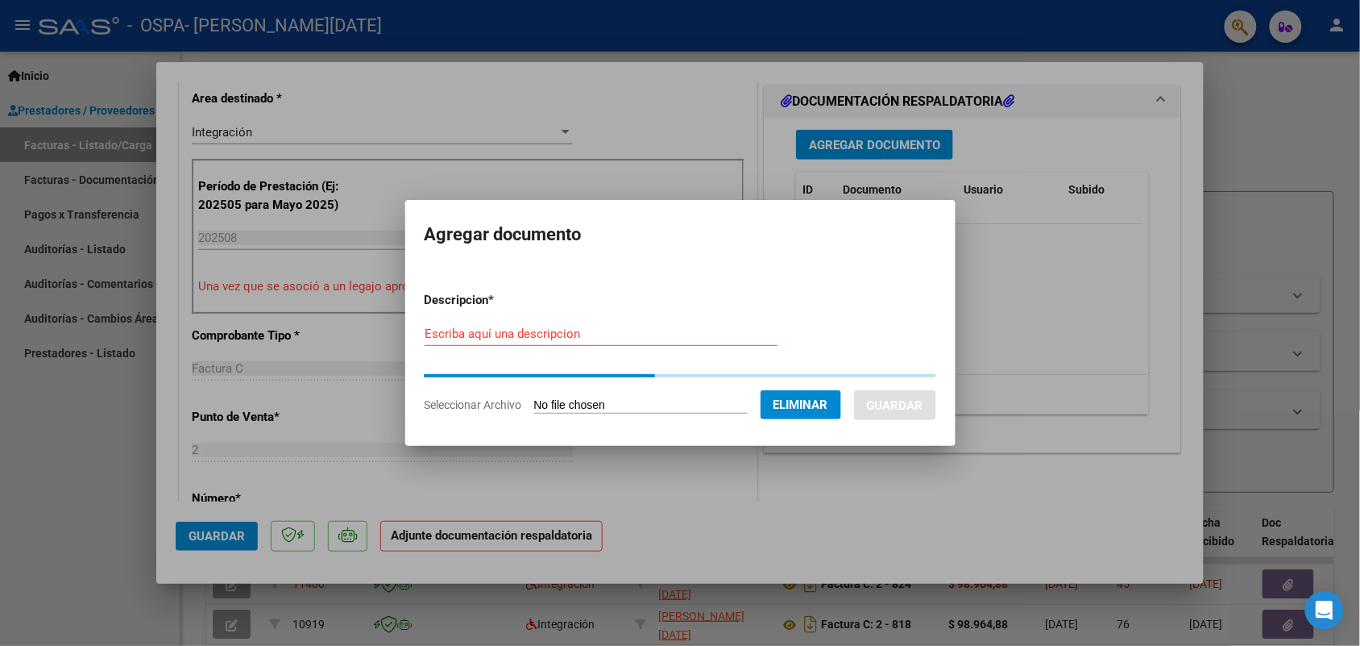
click at [493, 335] on input "Escriba aquí una descripcion" at bounding box center [601, 333] width 353 height 15
type input "Asistencia"
click at [826, 397] on span "Eliminar" at bounding box center [801, 404] width 55 height 15
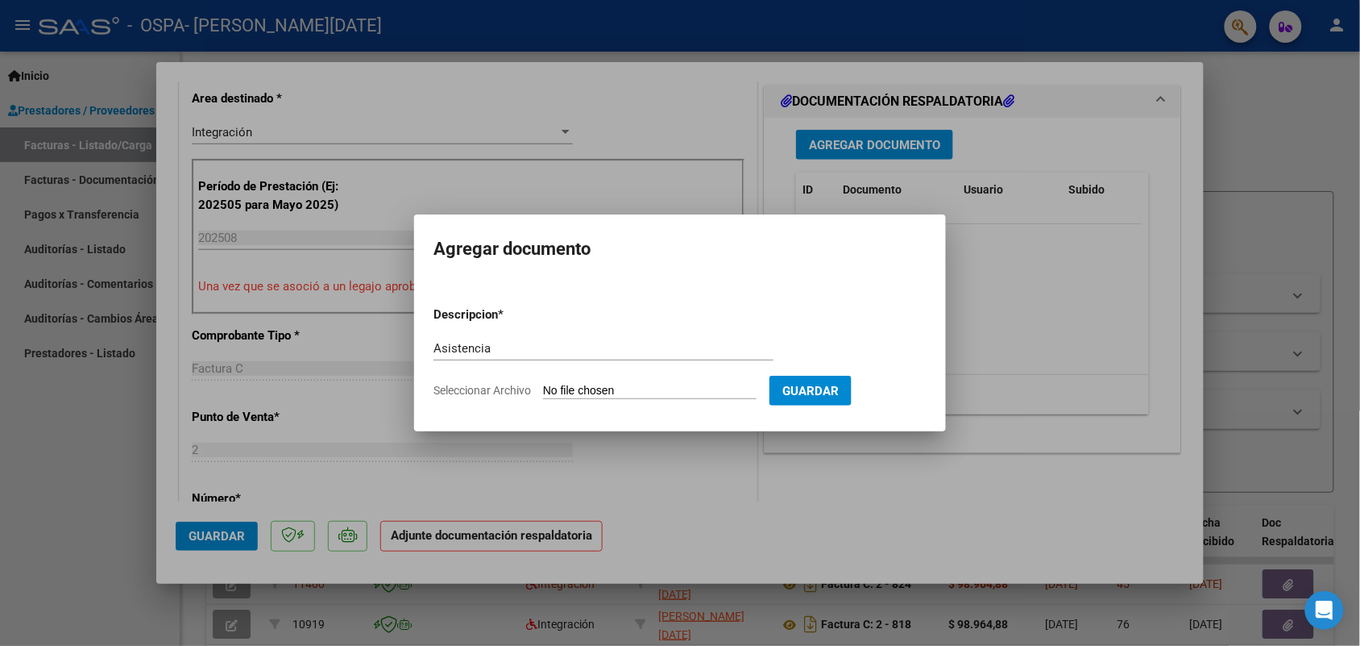
click at [622, 391] on input "Seleccionar Archivo" at bounding box center [650, 391] width 214 height 15
type input "C:\fakepath\Bustos Agosto.pdf"
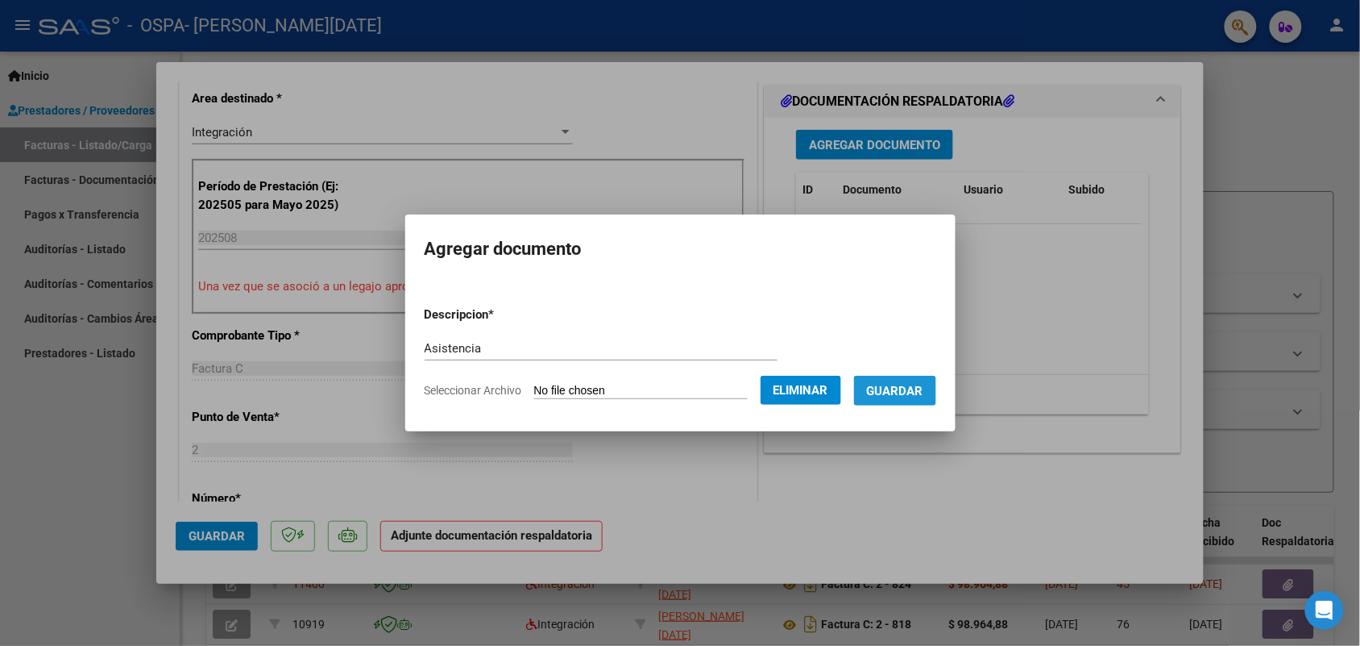
click at [924, 388] on span "Guardar" at bounding box center [895, 391] width 56 height 15
click at [670, 334] on form "Descripcion * Asistencia Escriba aquí una descripcion Seleccionar Archivo Elimi…" at bounding box center [681, 352] width 512 height 118
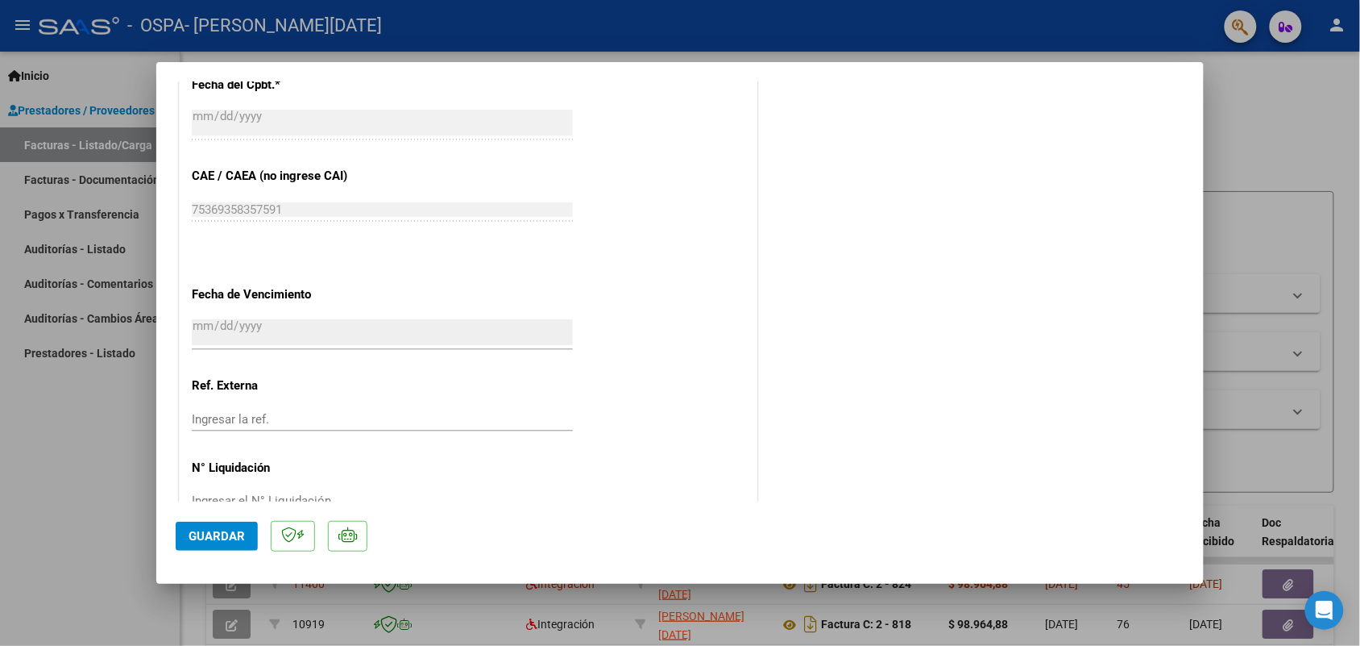
scroll to position [1024, 0]
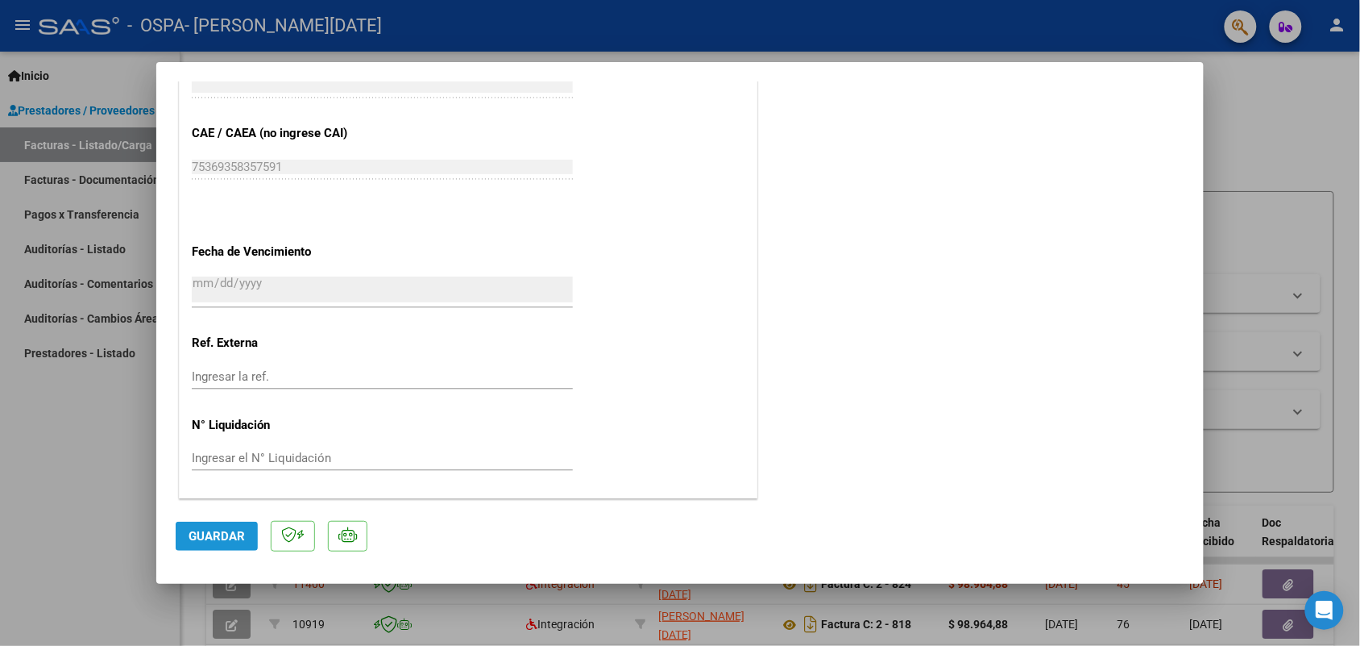
click at [222, 542] on span "Guardar" at bounding box center [217, 536] width 56 height 15
